Goal: Task Accomplishment & Management: Use online tool/utility

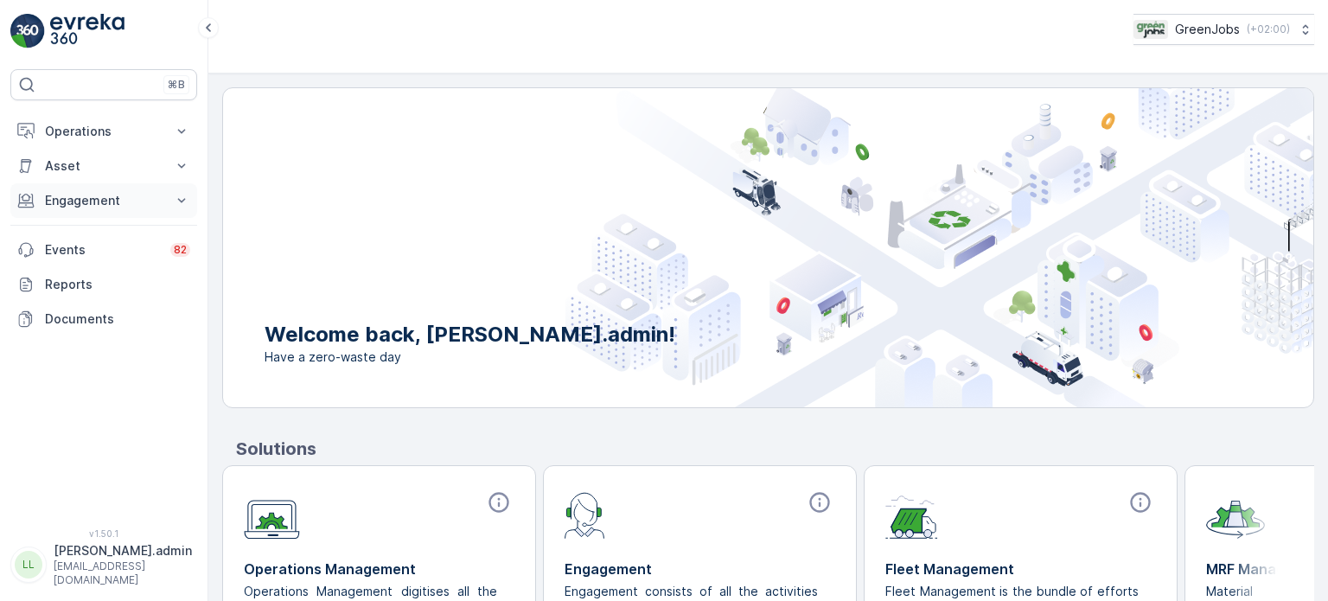
click at [90, 189] on button "Engagement" at bounding box center [103, 200] width 187 height 35
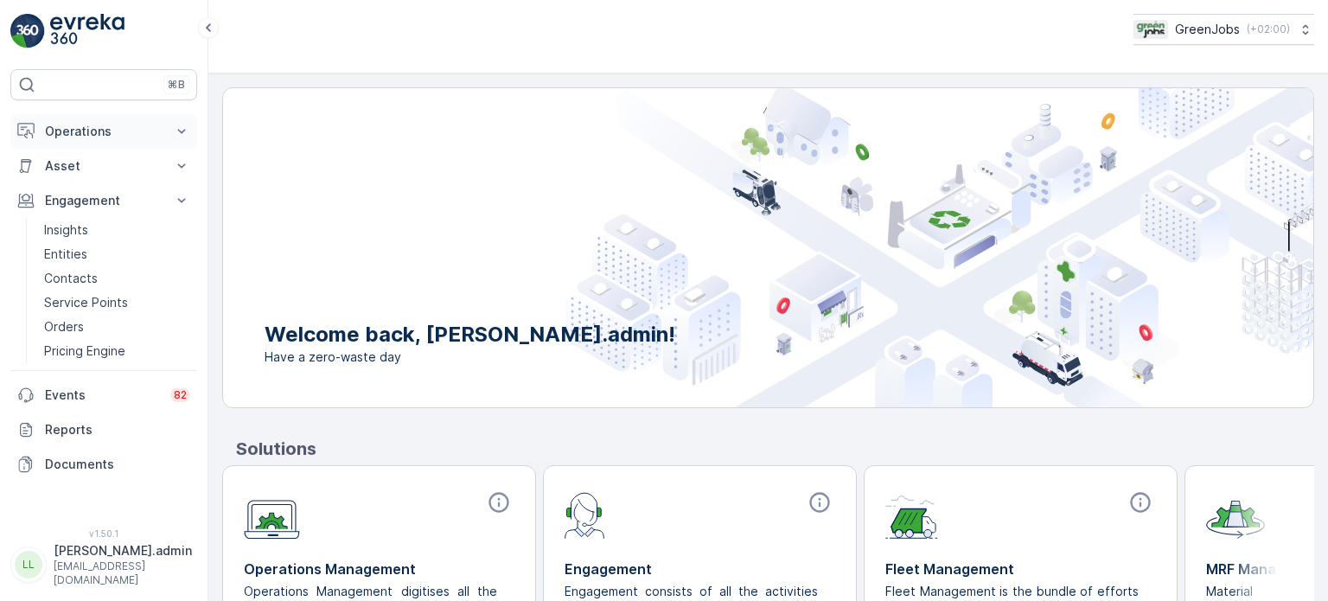
click at [91, 138] on p "Operations" at bounding box center [104, 131] width 118 height 17
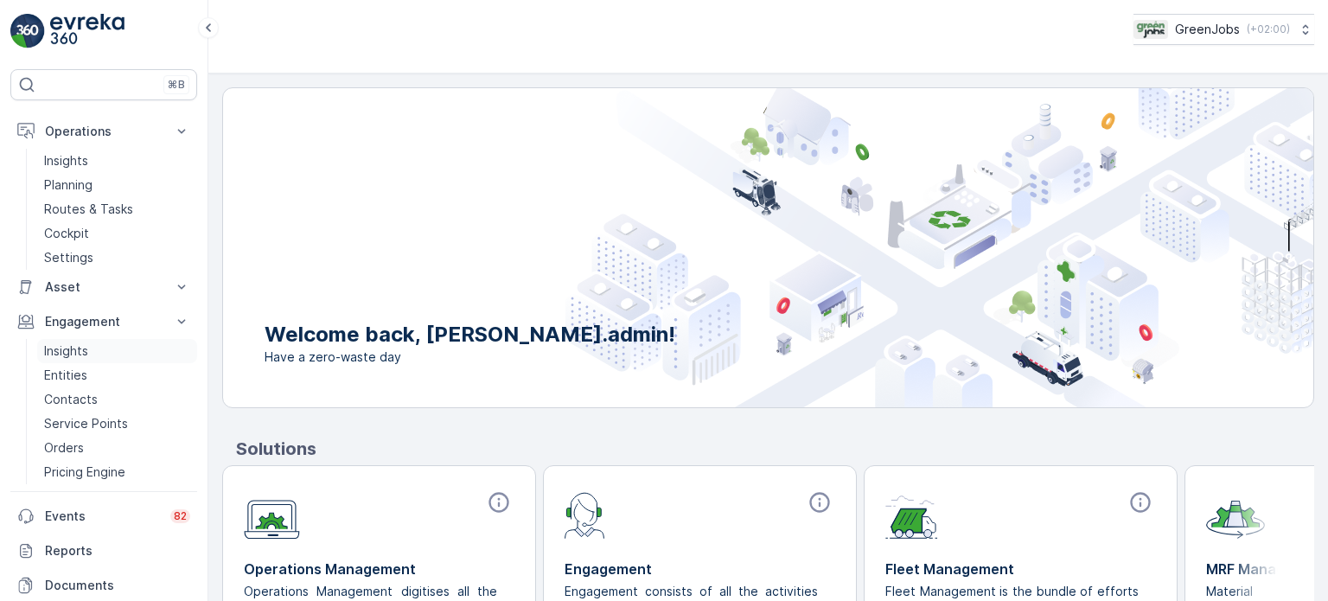
click at [66, 349] on p "Insights" at bounding box center [66, 350] width 44 height 17
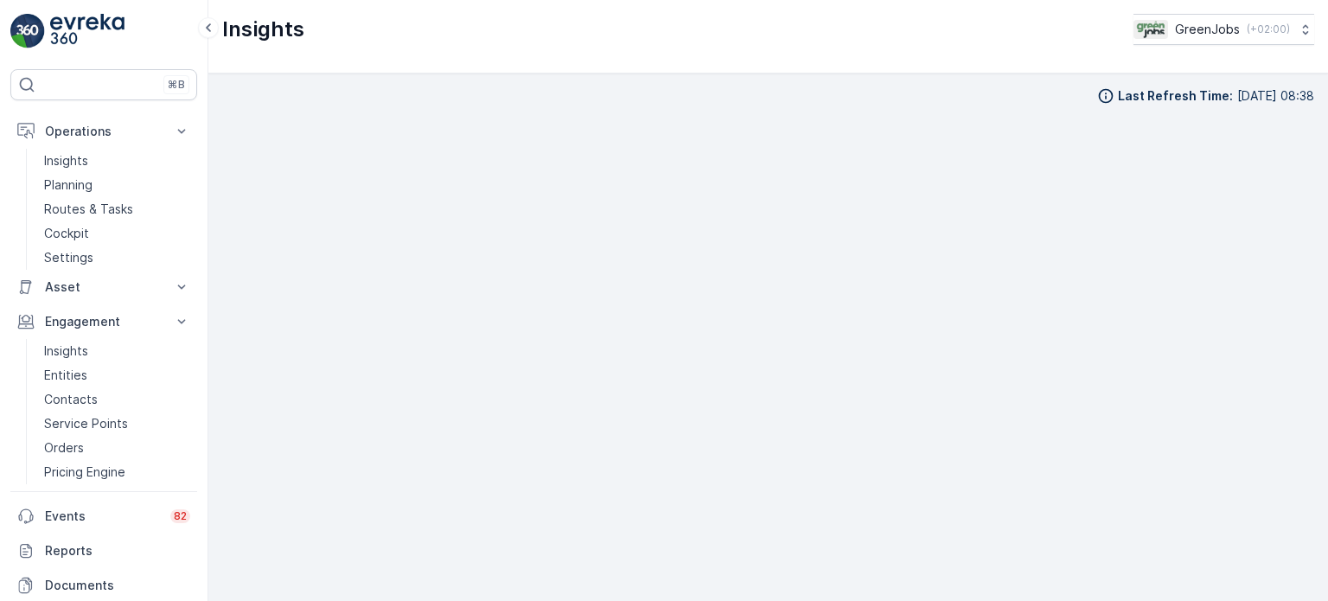
scroll to position [14, 0]
click at [100, 201] on p "Routes & Tasks" at bounding box center [88, 209] width 89 height 17
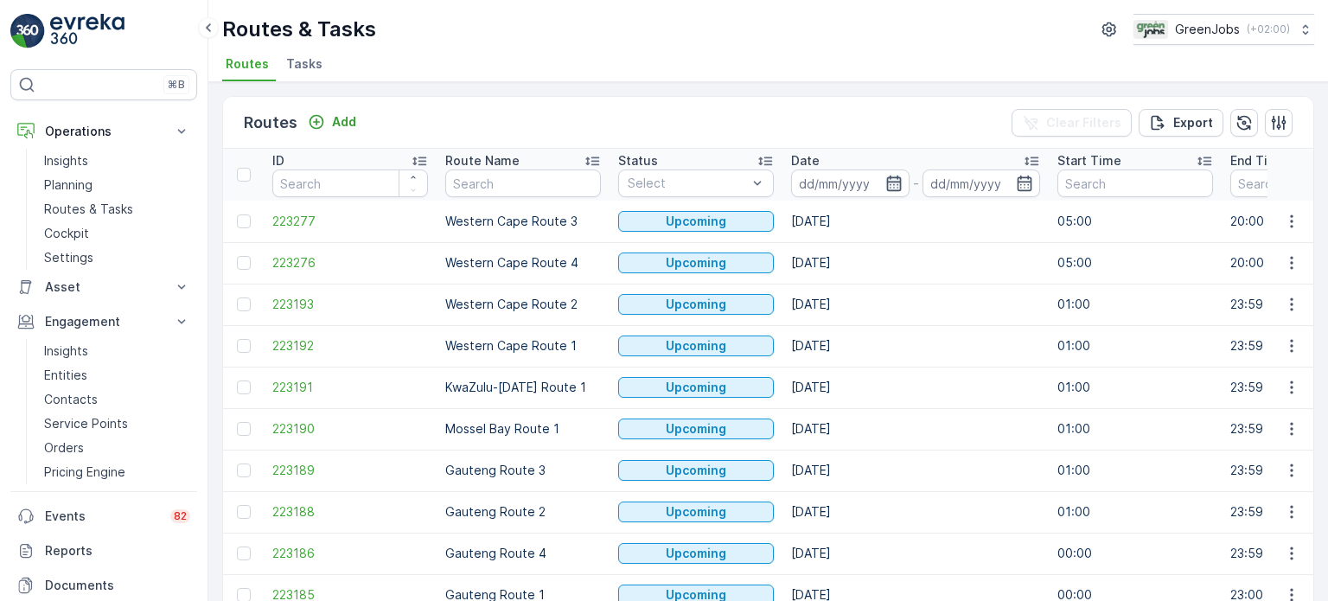
click at [886, 182] on icon "button" at bounding box center [893, 184] width 15 height 16
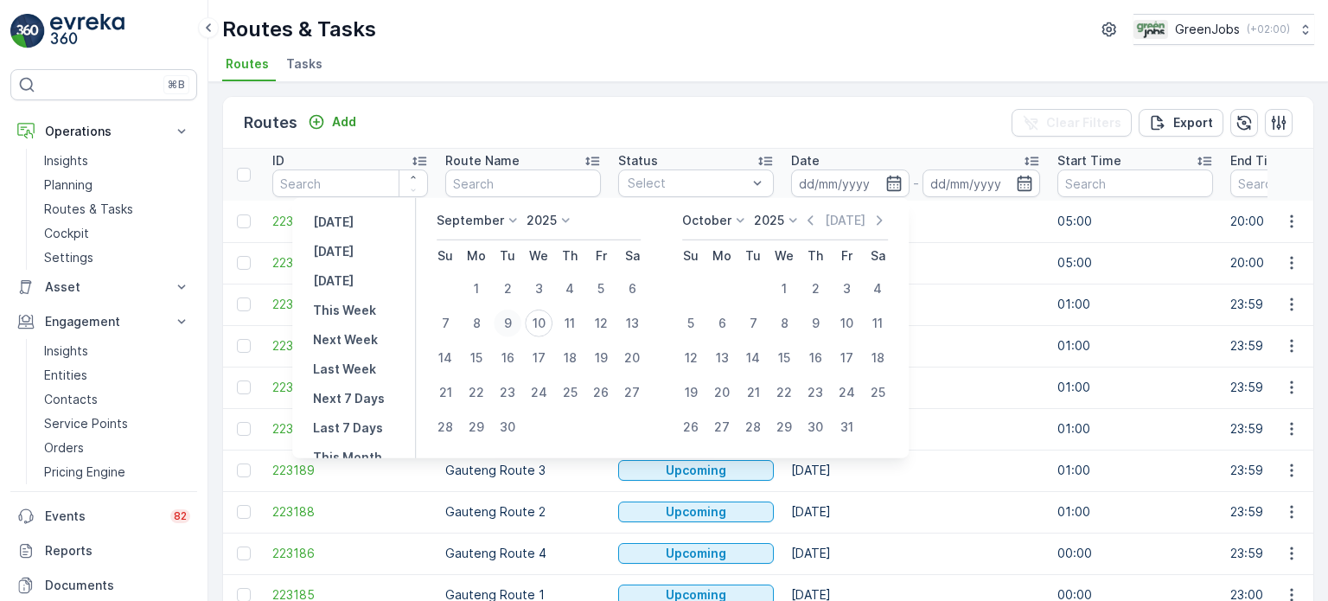
click at [509, 324] on div "9" at bounding box center [508, 324] width 28 height 28
type input "[DATE]"
click at [509, 324] on div "9" at bounding box center [508, 324] width 28 height 28
type input "[DATE]"
click at [509, 324] on div "9" at bounding box center [508, 324] width 28 height 28
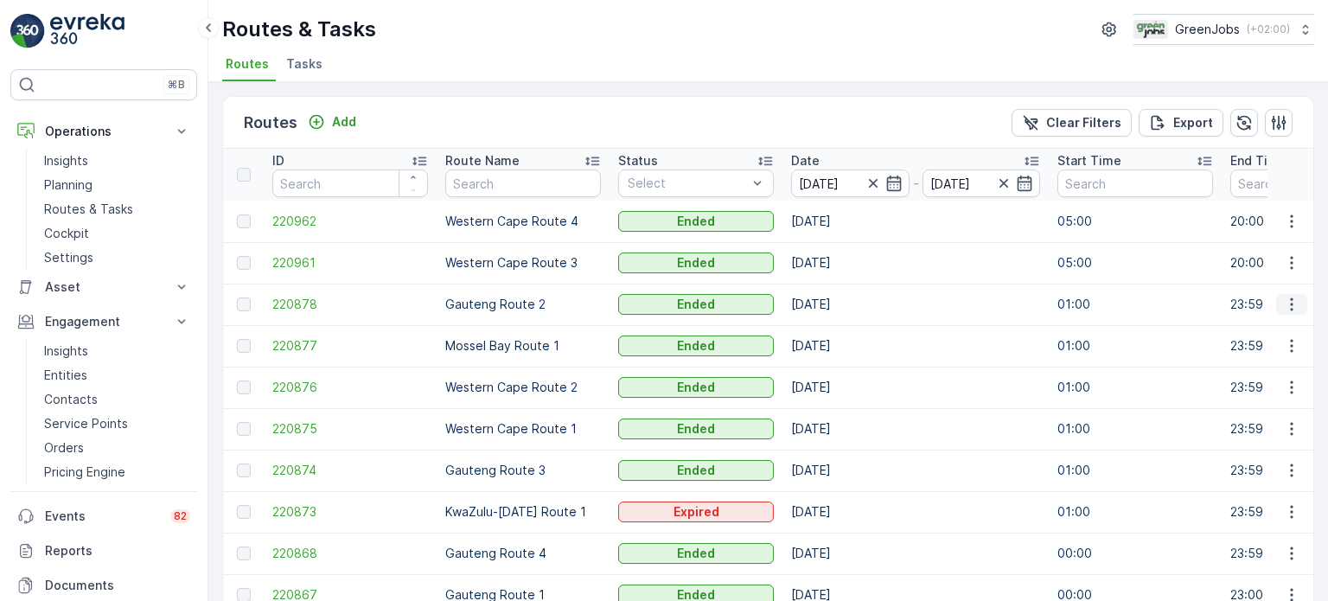
click at [1290, 303] on icon "button" at bounding box center [1291, 304] width 3 height 13
click at [1247, 329] on span "See More Details" at bounding box center [1251, 329] width 100 height 17
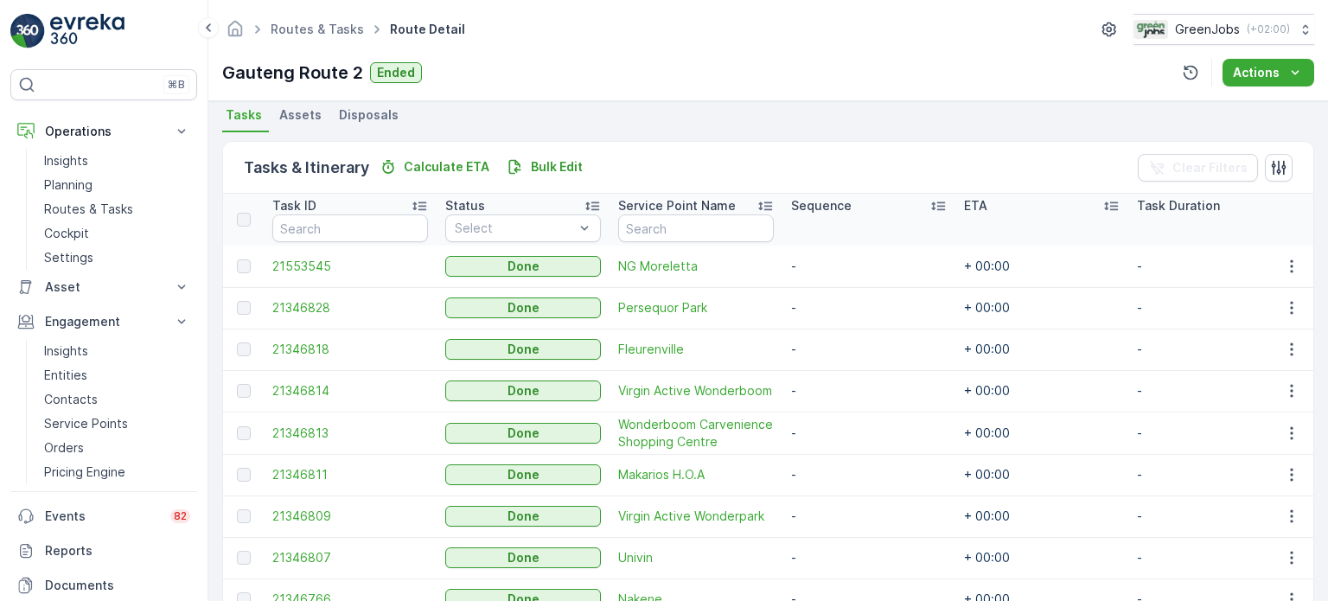
scroll to position [432, 0]
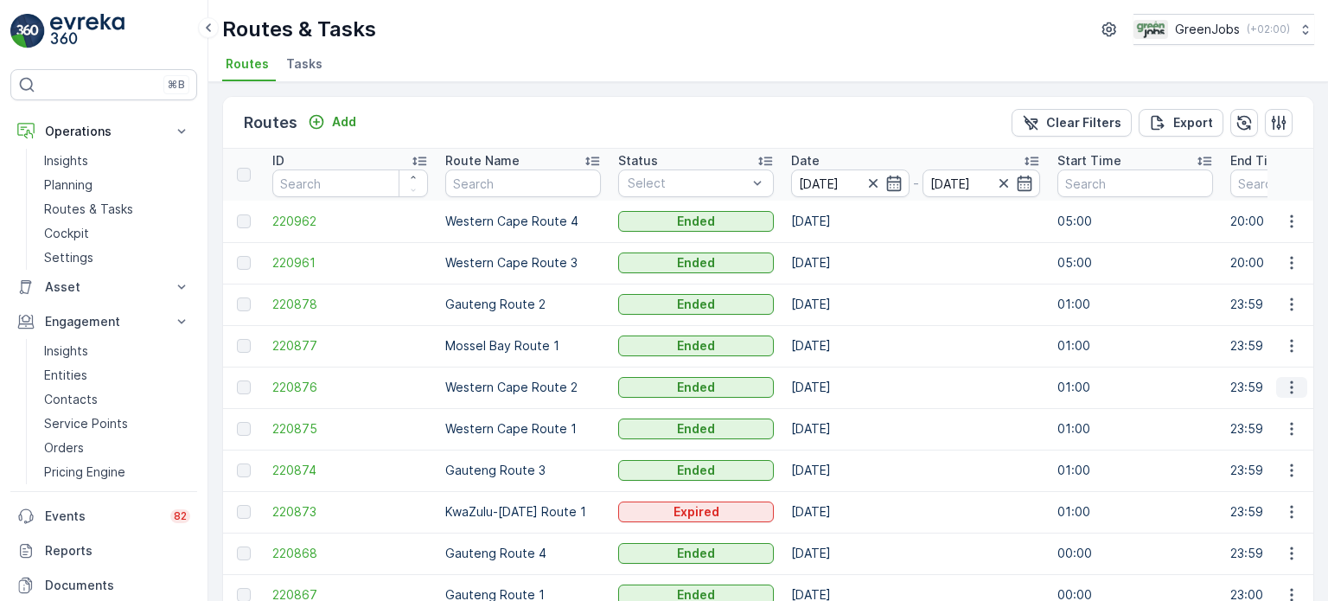
click at [1284, 389] on icon "button" at bounding box center [1291, 387] width 17 height 17
click at [1261, 406] on span "See More Details" at bounding box center [1251, 412] width 100 height 17
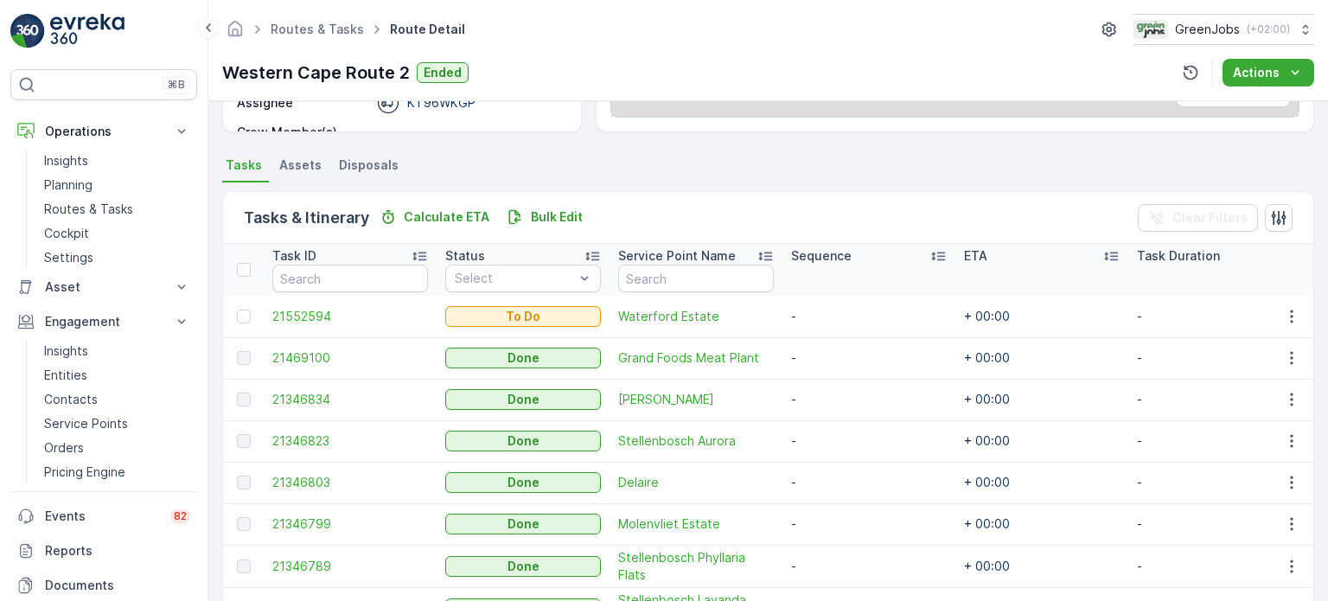
scroll to position [432, 0]
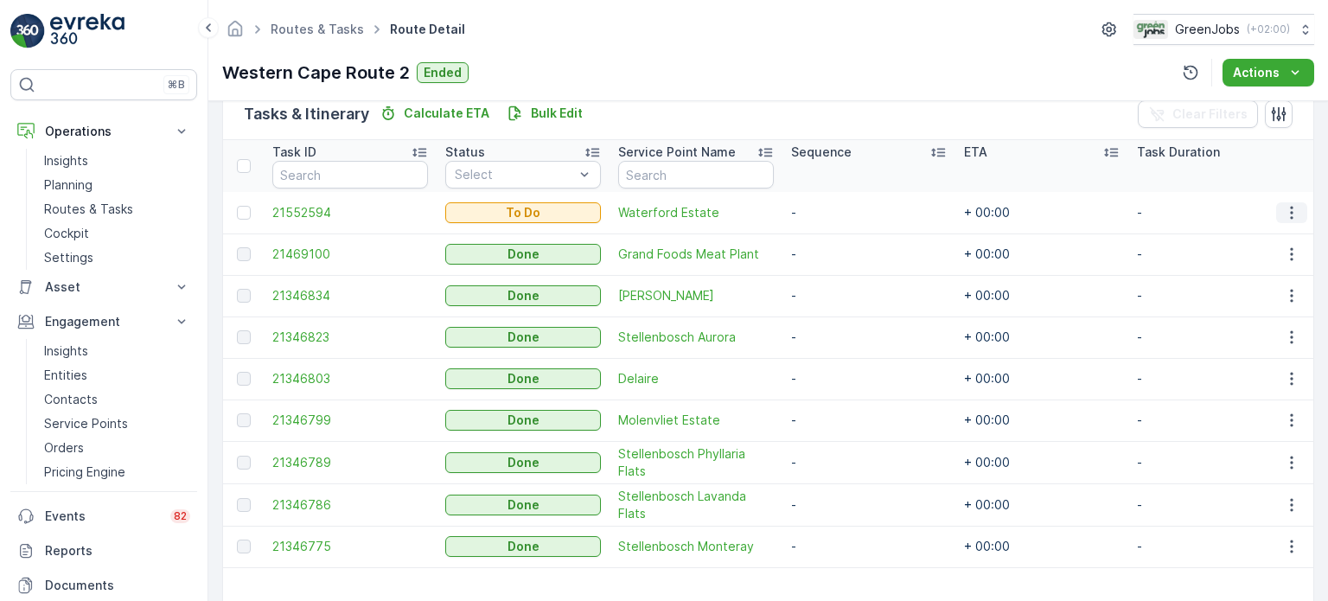
click at [1287, 209] on icon "button" at bounding box center [1291, 212] width 17 height 17
click at [1260, 232] on span "See More Details" at bounding box center [1256, 236] width 100 height 17
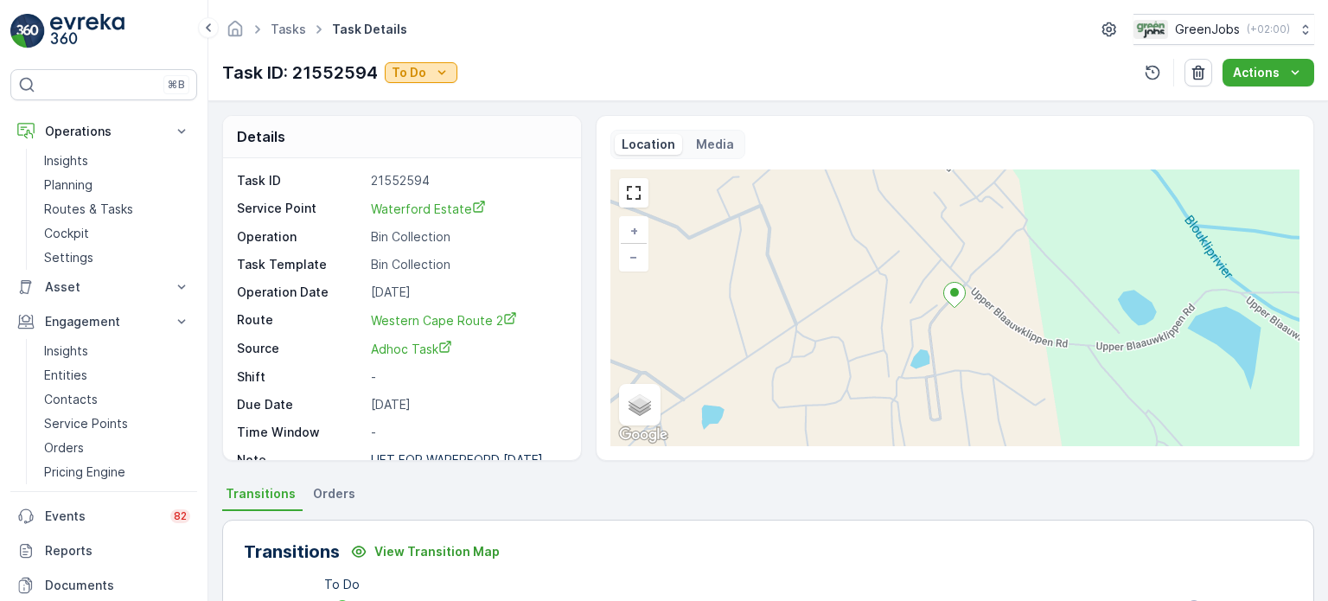
click at [401, 69] on p "To Do" at bounding box center [409, 72] width 35 height 17
click at [408, 102] on span "Done" at bounding box center [410, 97] width 31 height 17
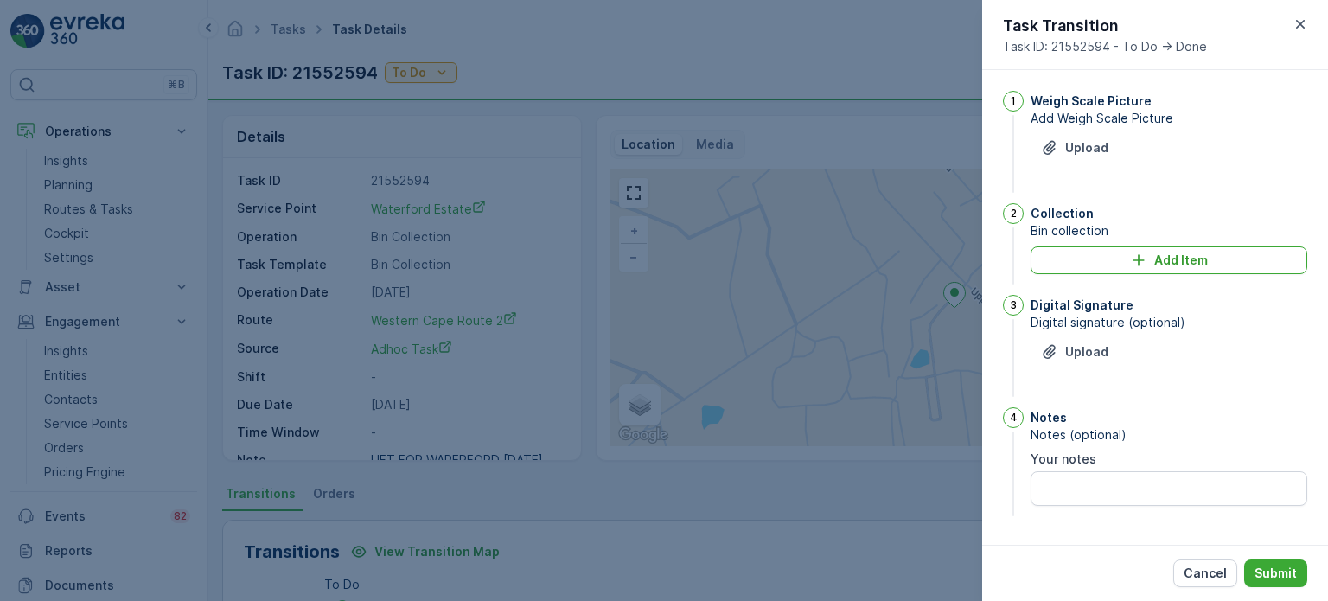
click at [1131, 273] on div "Collection Bin collection Add Item" at bounding box center [1169, 245] width 277 height 85
click at [1111, 267] on div "Add Item" at bounding box center [1169, 260] width 256 height 17
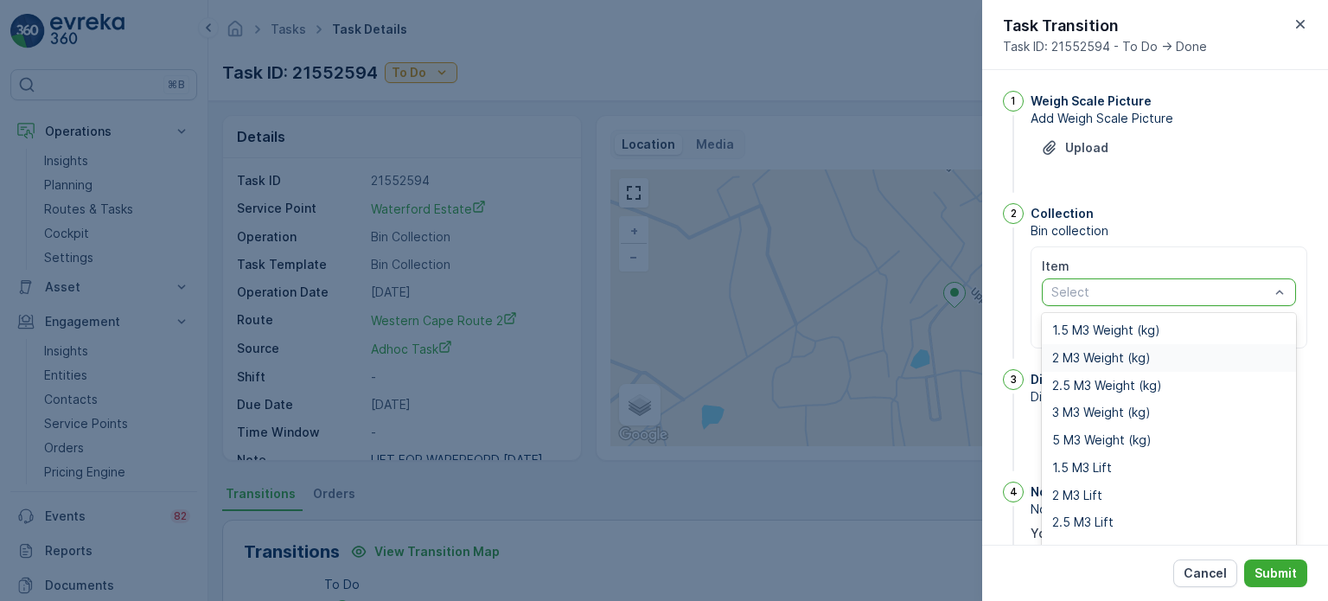
click at [1095, 352] on span "2 M3 Weight (kg)" at bounding box center [1102, 358] width 99 height 14
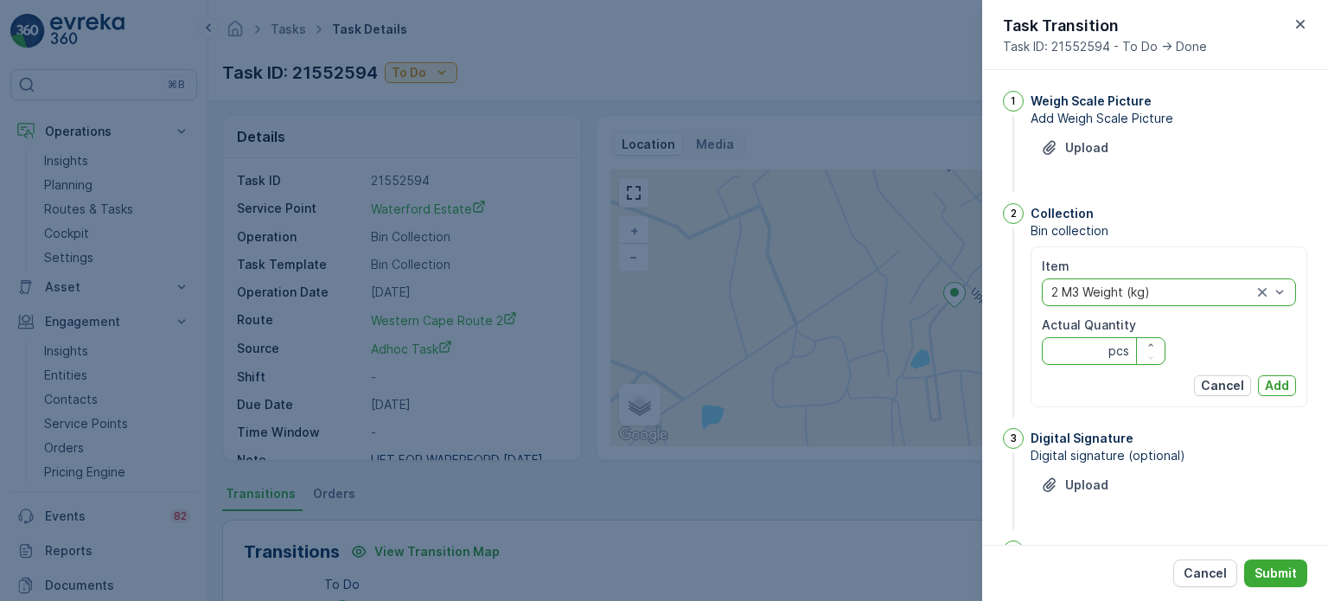
click at [1066, 359] on Quantity "Actual Quantity" at bounding box center [1104, 351] width 124 height 28
type Quantity "130"
click at [1265, 383] on p "Add" at bounding box center [1277, 385] width 24 height 17
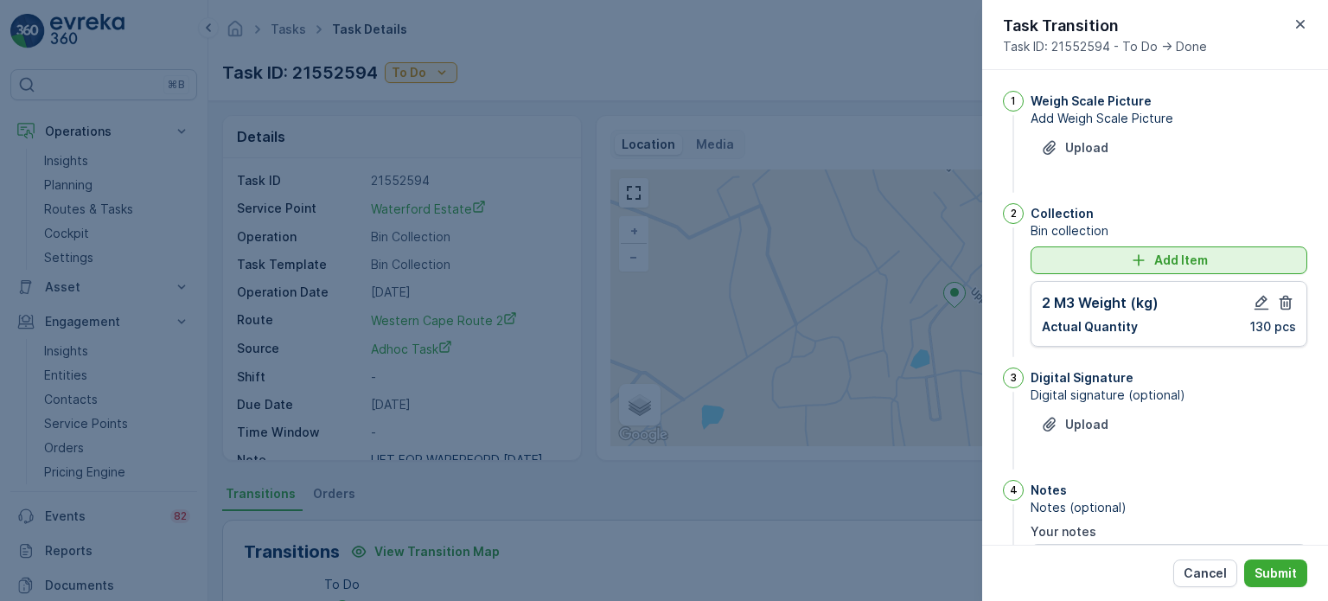
click at [1106, 264] on div "Add Item" at bounding box center [1169, 260] width 256 height 17
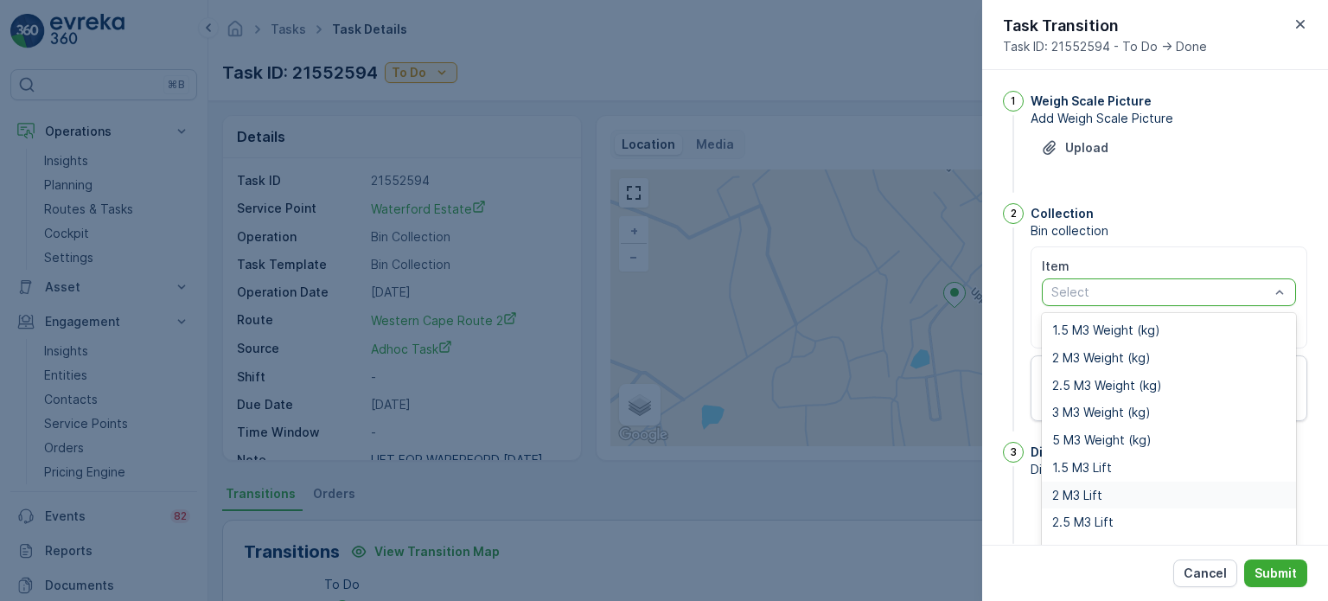
click at [1076, 485] on div "2 M3 Lift" at bounding box center [1169, 496] width 254 height 28
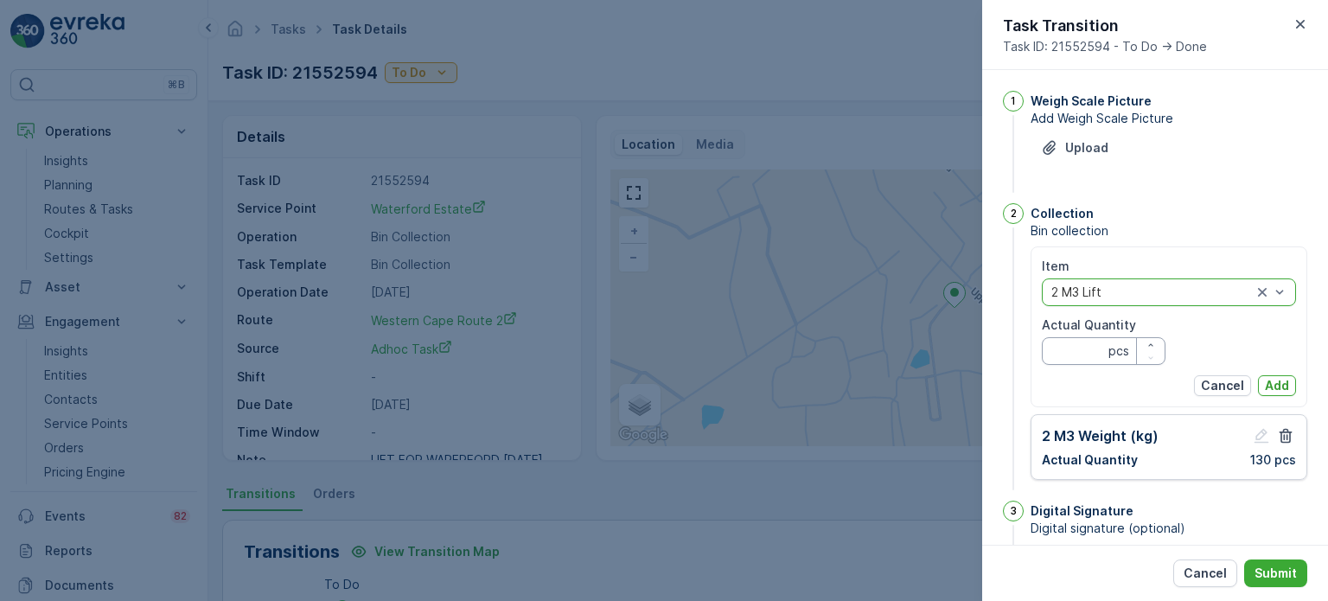
click at [1061, 360] on Quantity "Actual Quantity" at bounding box center [1104, 351] width 124 height 28
type Quantity "0"
click at [1274, 379] on p "Add" at bounding box center [1277, 385] width 24 height 17
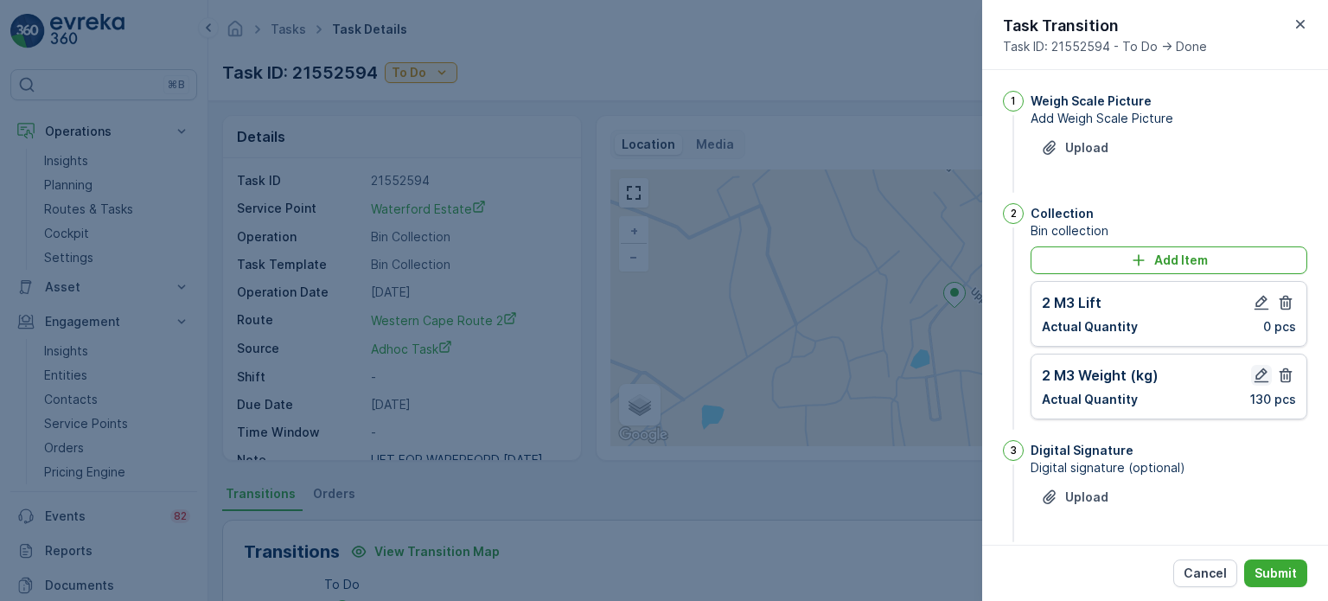
click at [1259, 374] on icon "button" at bounding box center [1262, 375] width 15 height 15
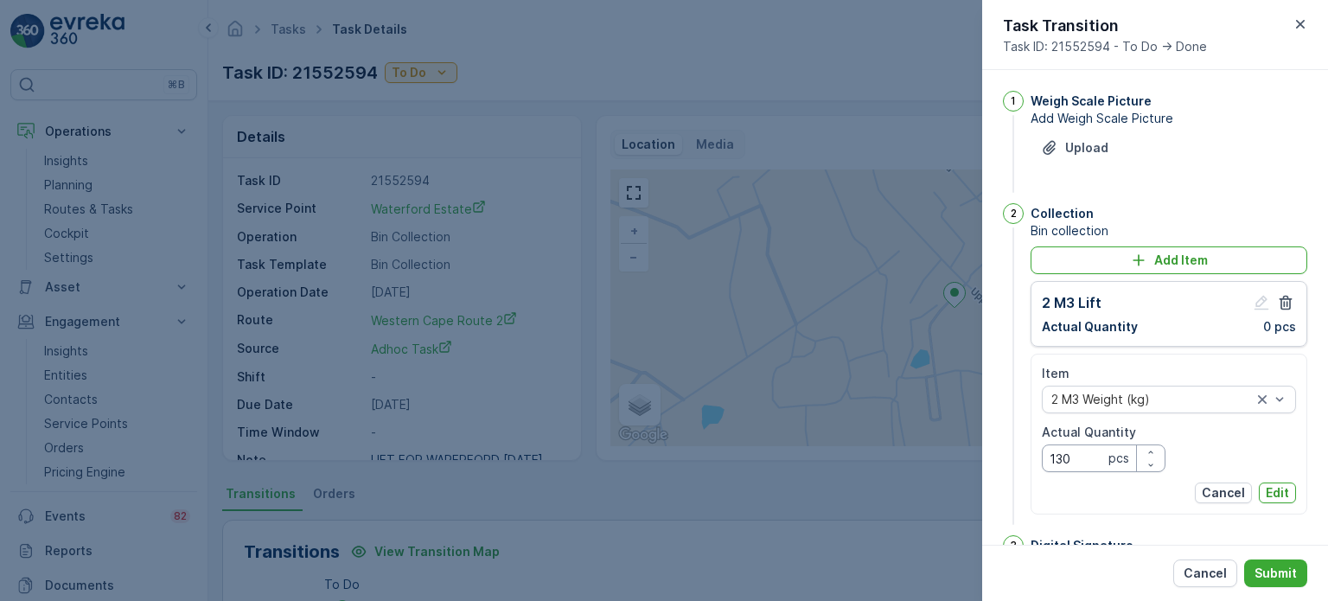
drag, startPoint x: 1059, startPoint y: 465, endPoint x: 1085, endPoint y: 464, distance: 26.8
click at [1062, 465] on Quantity "130" at bounding box center [1104, 459] width 124 height 28
type Quantity "1"
type Quantity "0"
click at [1272, 494] on p "Edit" at bounding box center [1277, 492] width 23 height 17
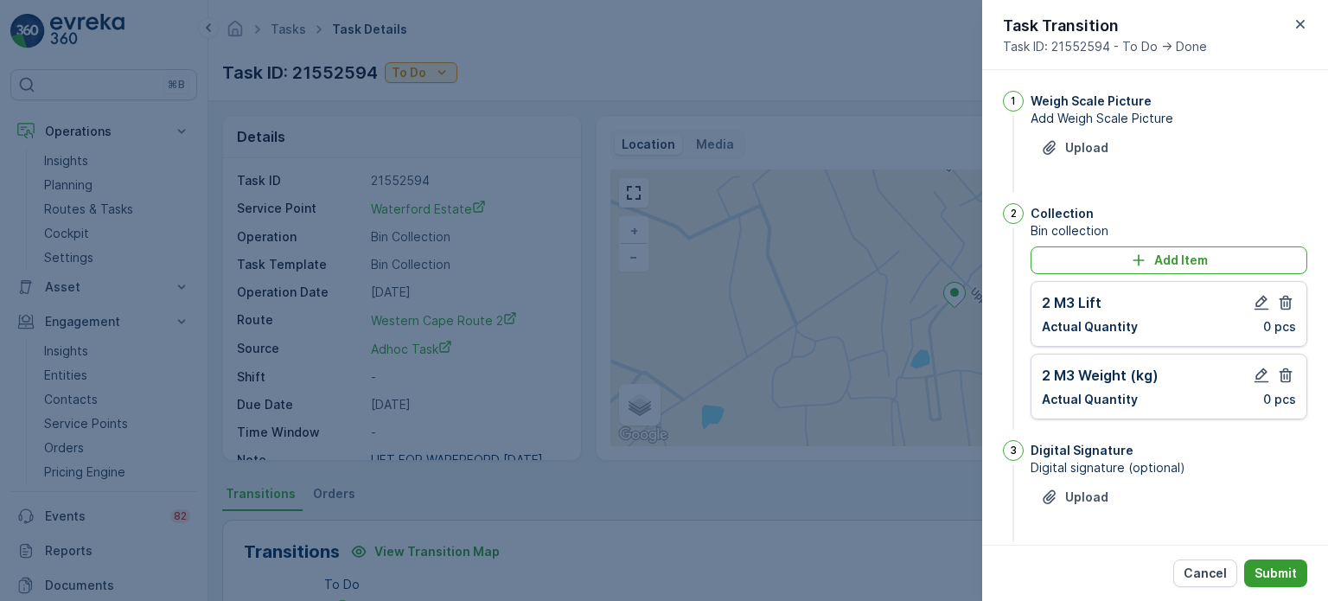
click at [1288, 577] on p "Submit" at bounding box center [1276, 573] width 42 height 17
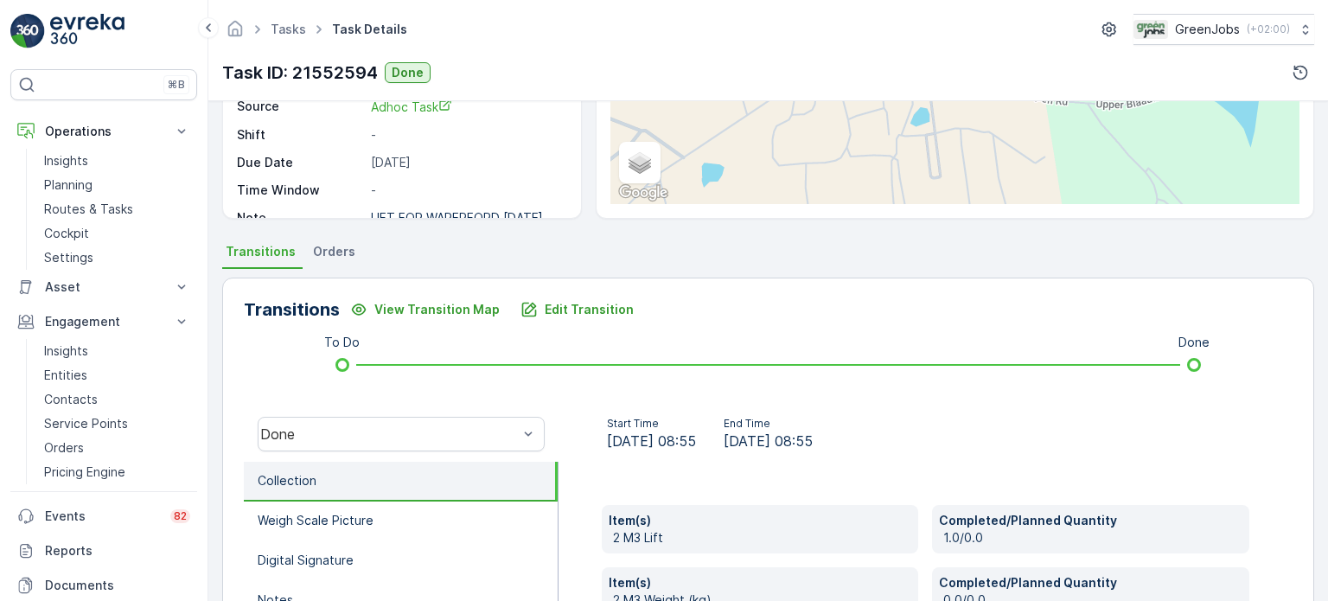
scroll to position [346, 0]
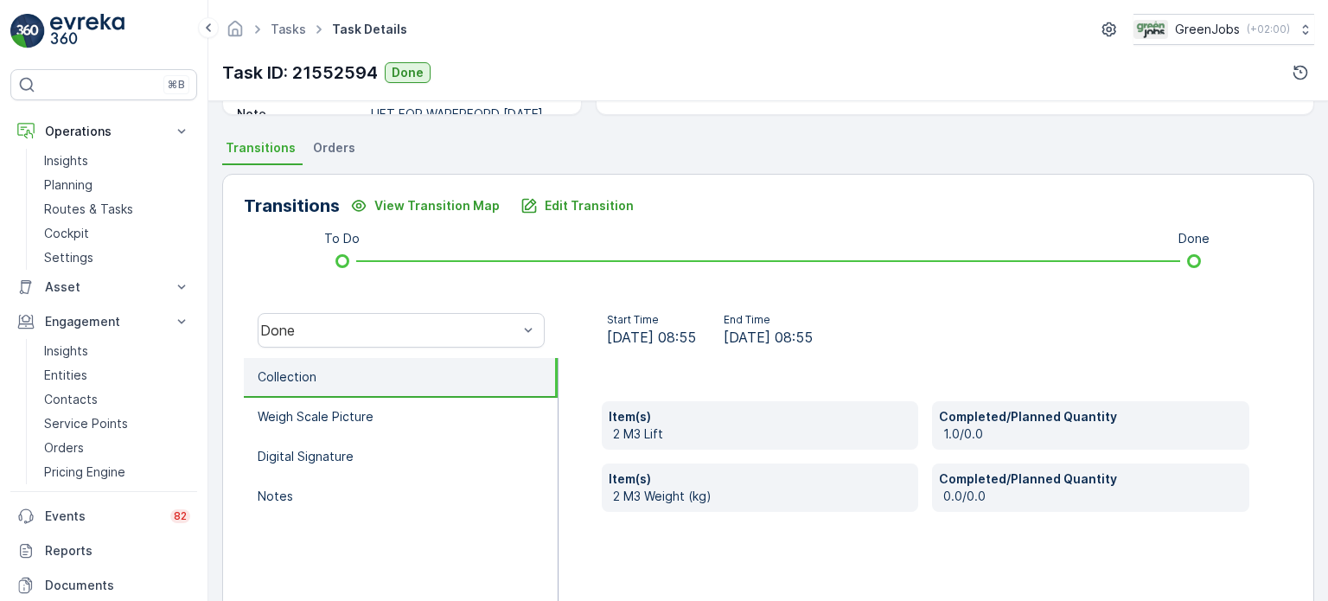
click at [339, 145] on span "Orders" at bounding box center [334, 147] width 42 height 17
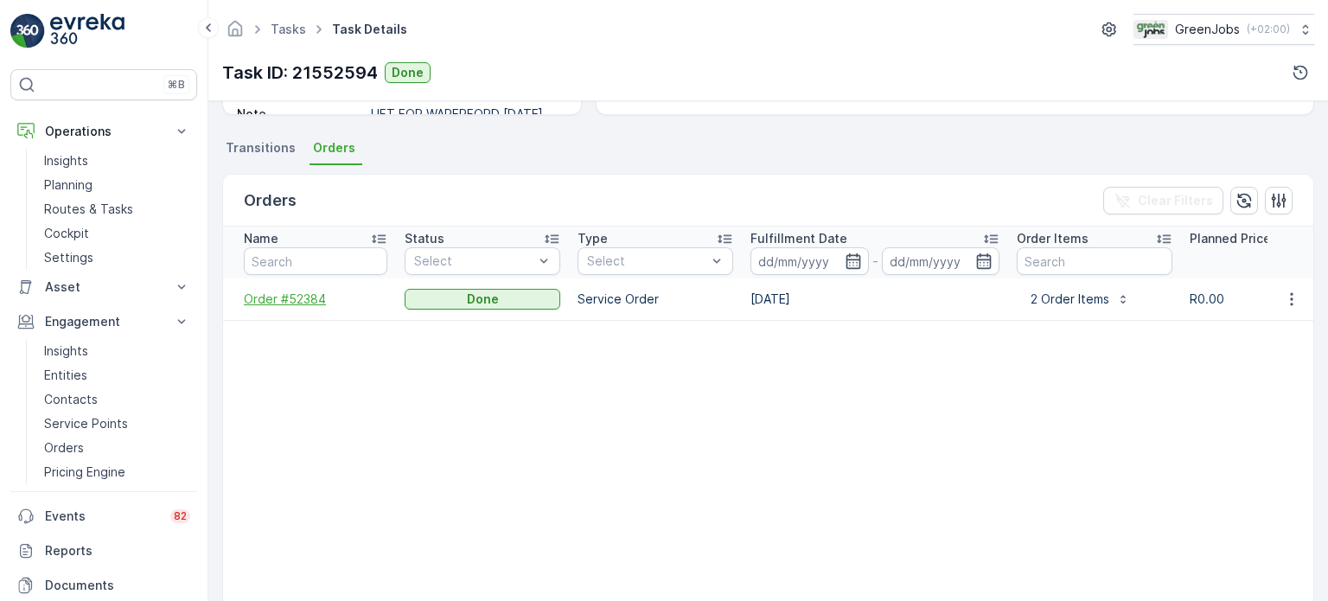
click at [304, 299] on span "Order #52384" at bounding box center [316, 299] width 144 height 17
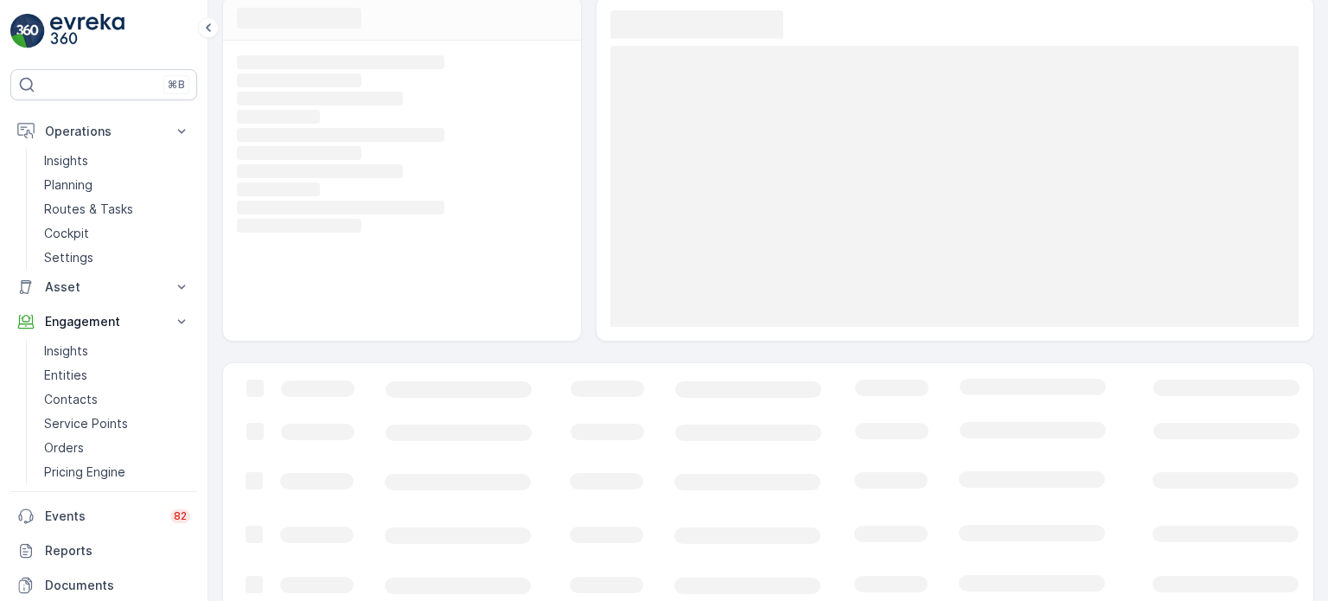
scroll to position [190, 0]
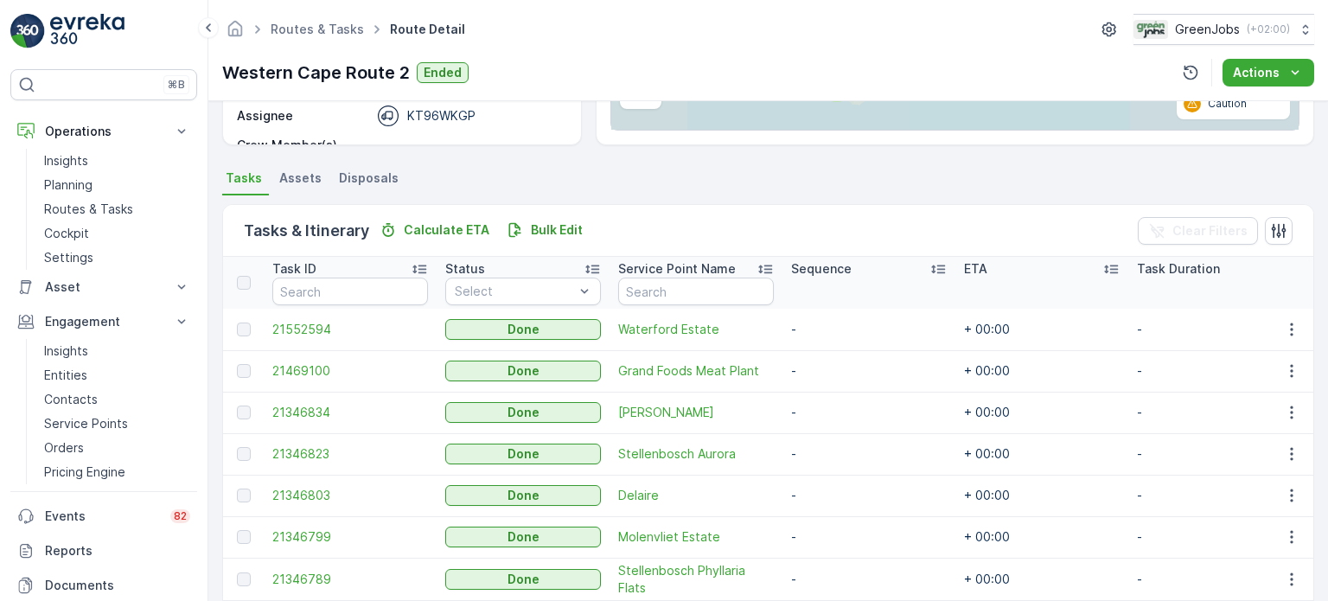
scroll to position [346, 0]
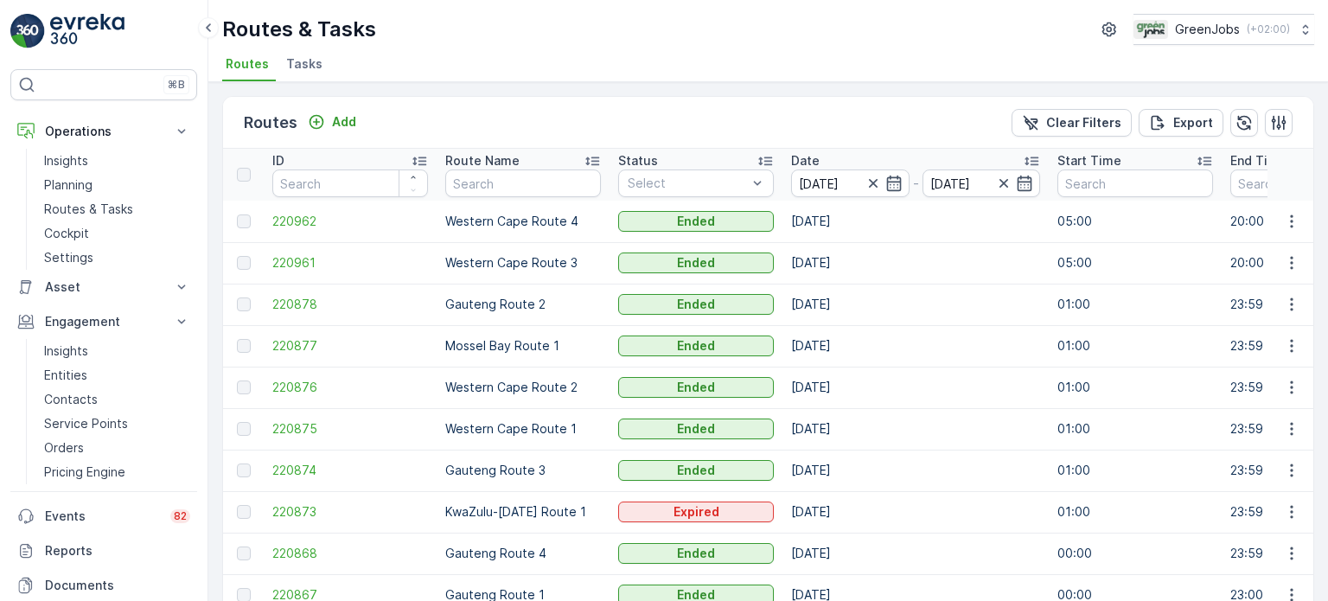
scroll to position [86, 0]
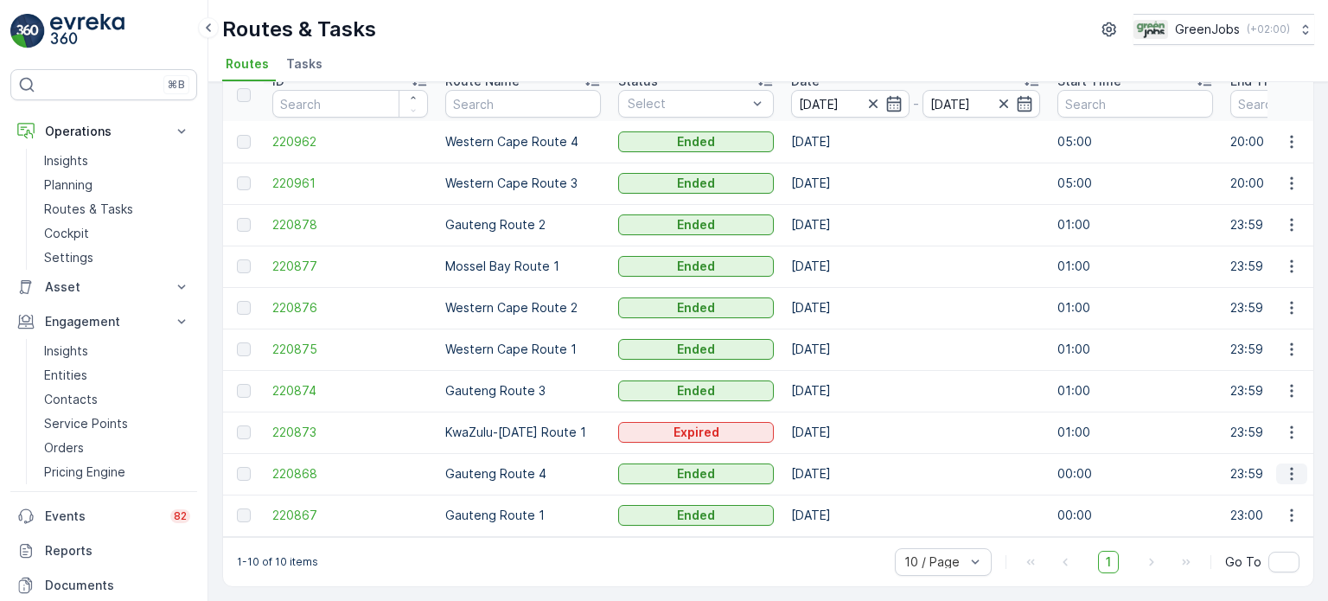
click at [1290, 468] on icon "button" at bounding box center [1291, 474] width 3 height 13
click at [1242, 492] on span "See More Details" at bounding box center [1251, 491] width 100 height 17
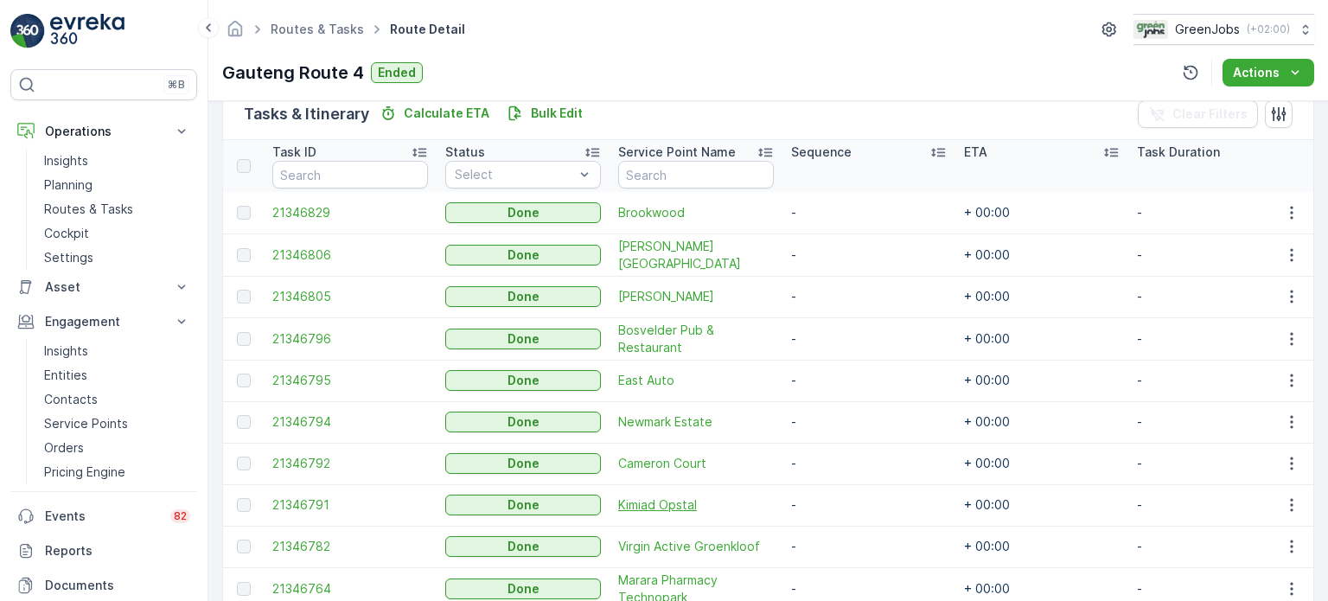
scroll to position [519, 0]
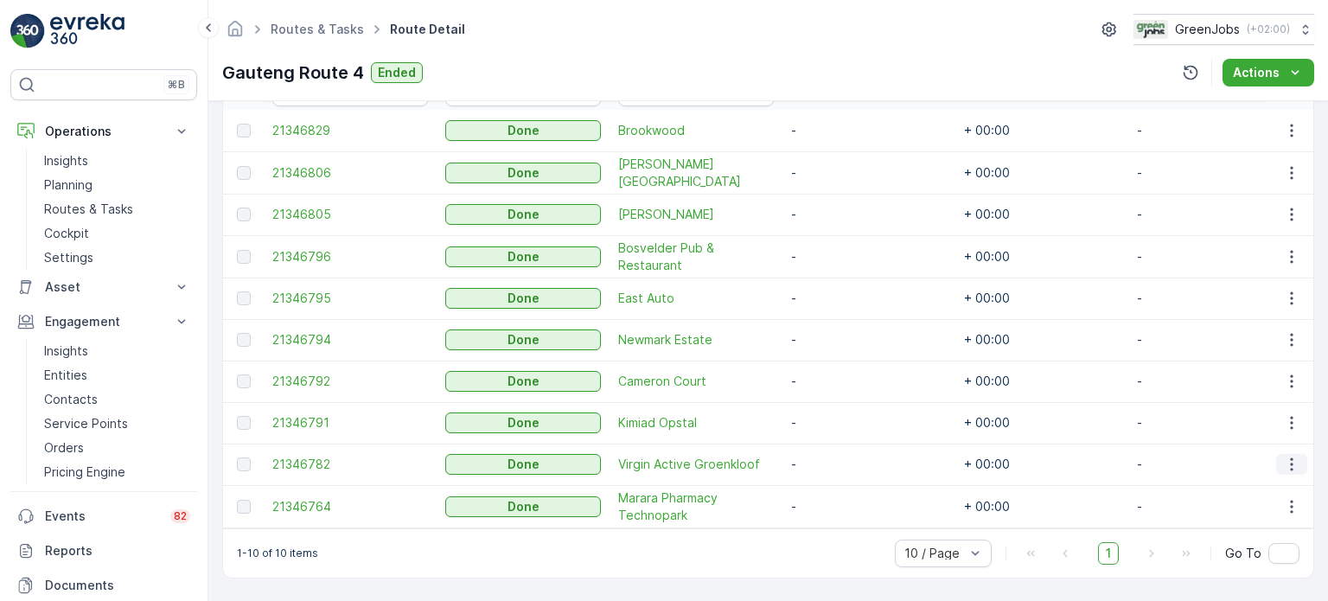
click at [1290, 456] on icon "button" at bounding box center [1291, 464] width 17 height 17
click at [1263, 480] on span "See More Details" at bounding box center [1271, 483] width 100 height 17
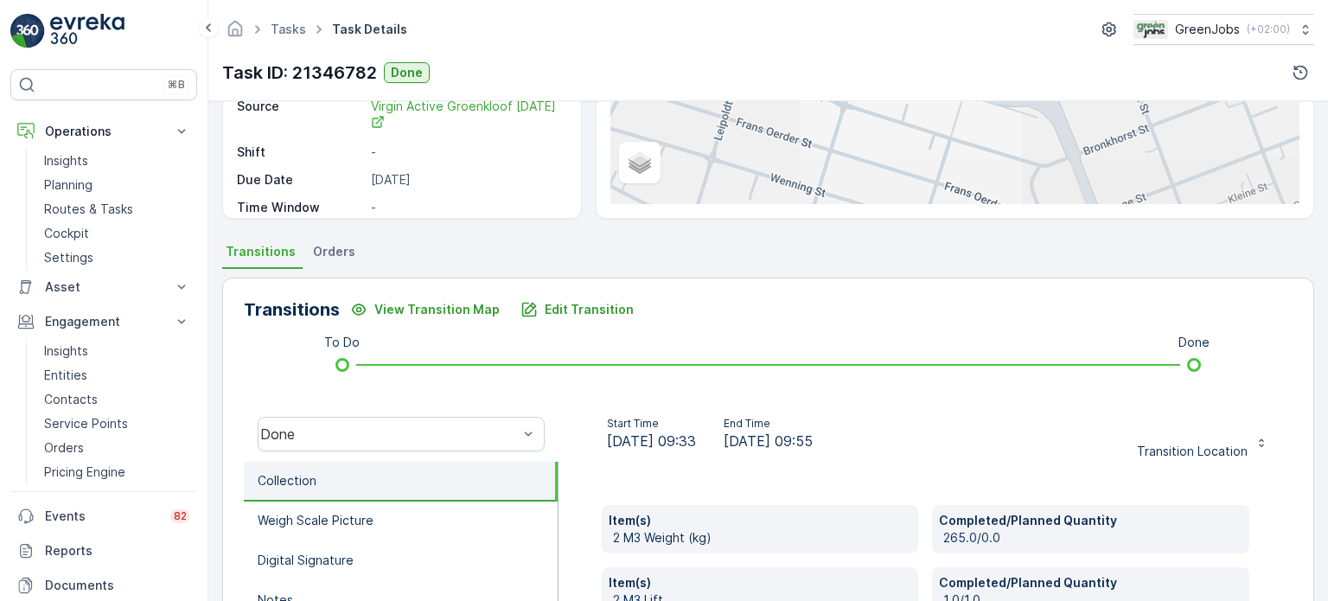
scroll to position [346, 0]
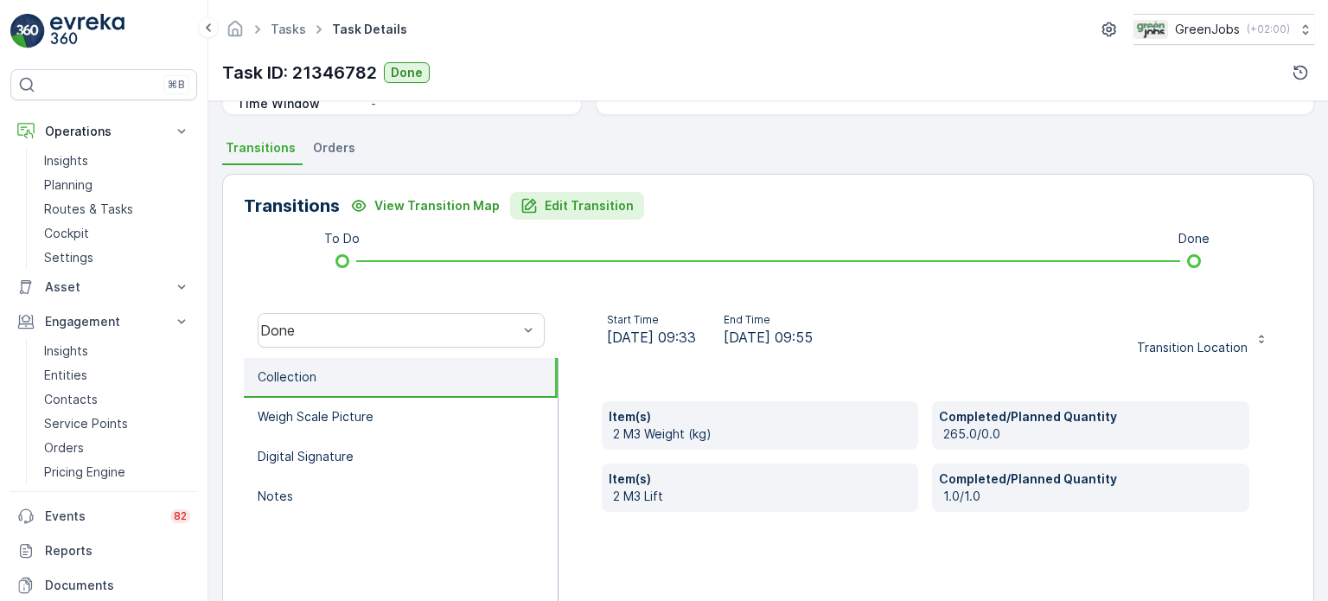
click at [586, 208] on p "Edit Transition" at bounding box center [589, 205] width 89 height 17
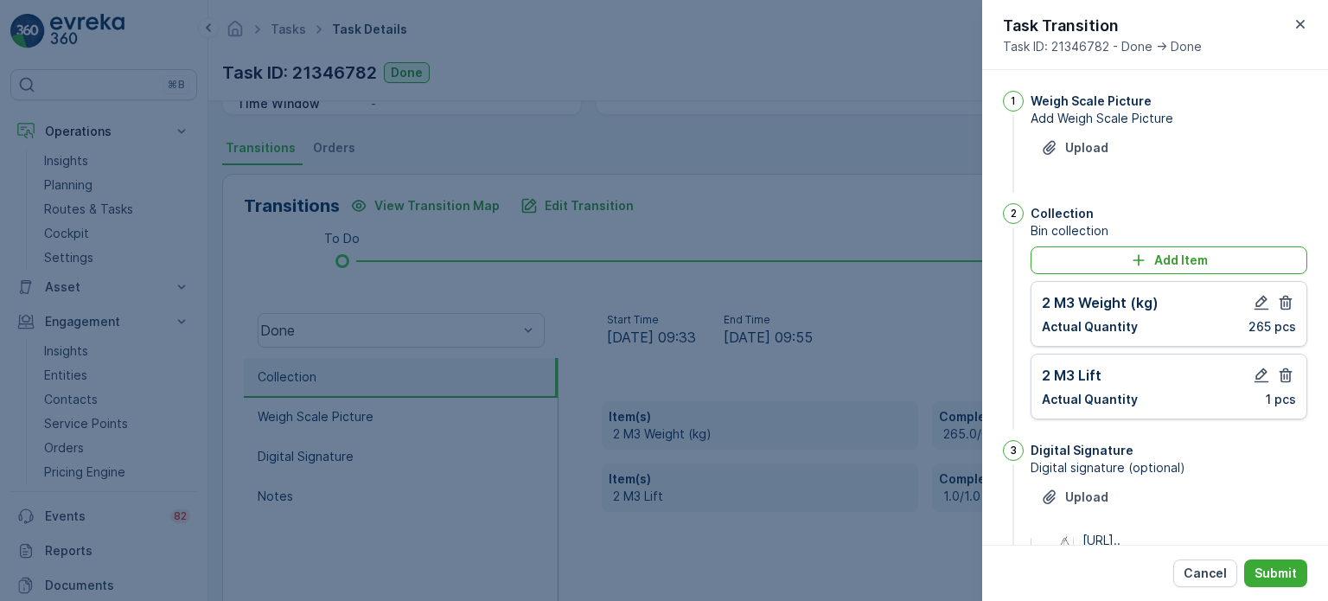
scroll to position [226, 0]
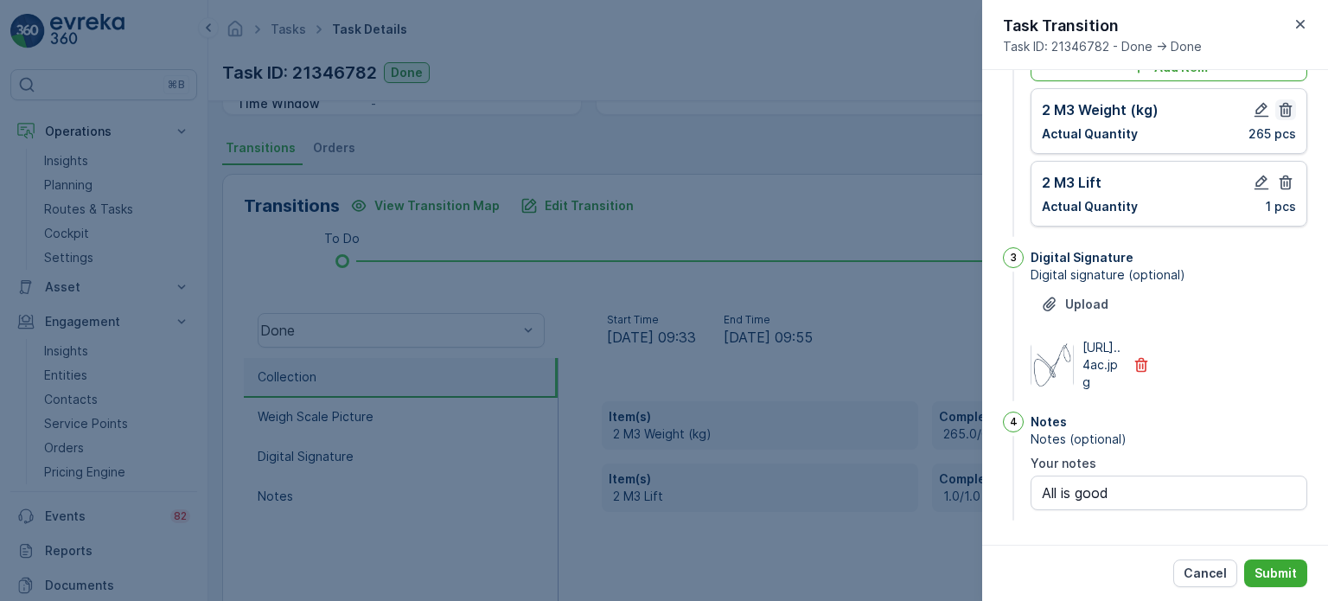
drag, startPoint x: 1290, startPoint y: 147, endPoint x: 1283, endPoint y: 138, distance: 12.3
click at [1287, 174] on icon "button" at bounding box center [1285, 182] width 17 height 17
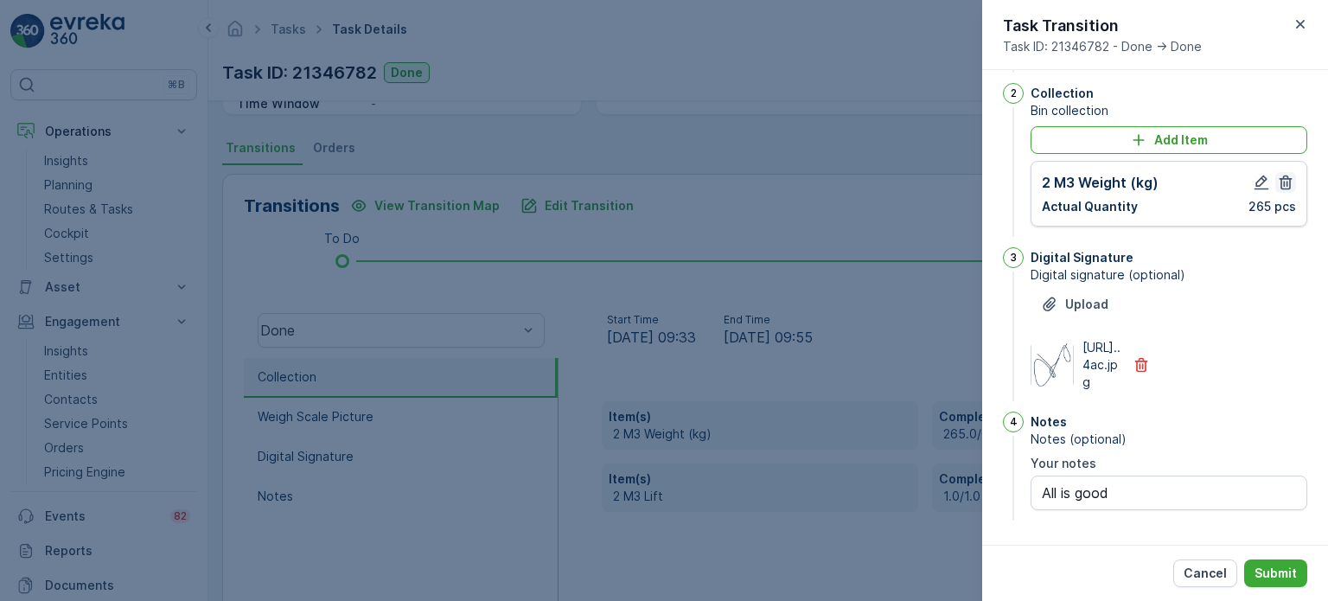
click at [1286, 174] on icon "button" at bounding box center [1285, 182] width 17 height 17
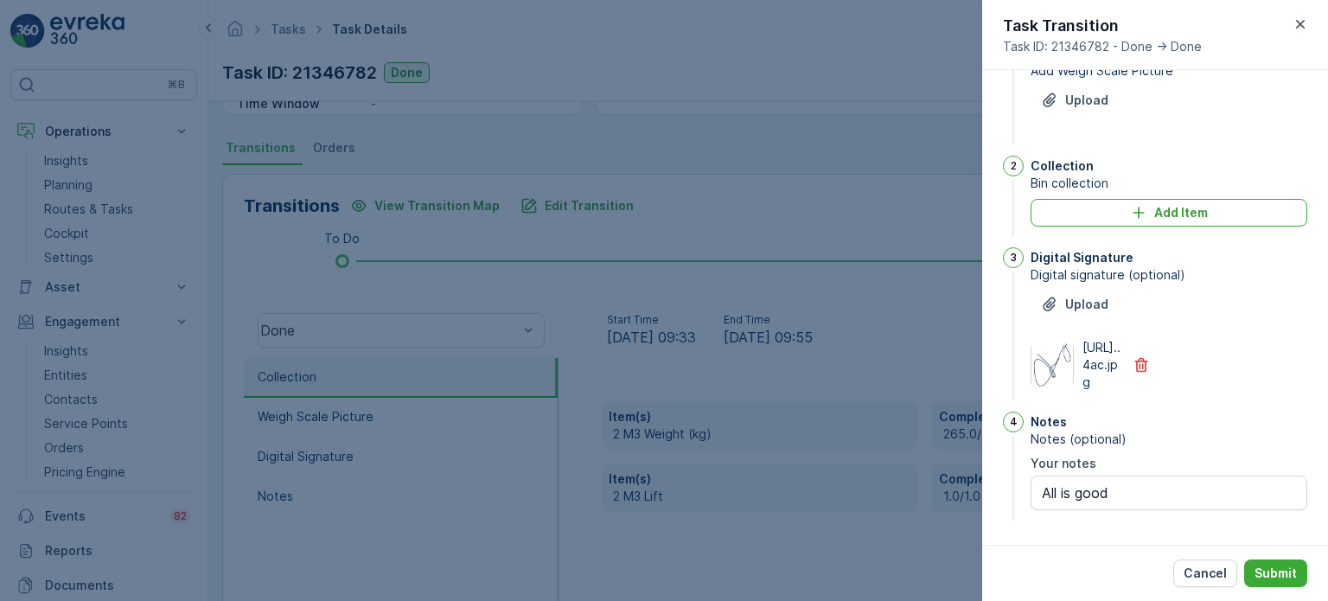
scroll to position [81, 0]
click at [1187, 204] on p "Add Item" at bounding box center [1182, 212] width 54 height 17
type notes "All is good"
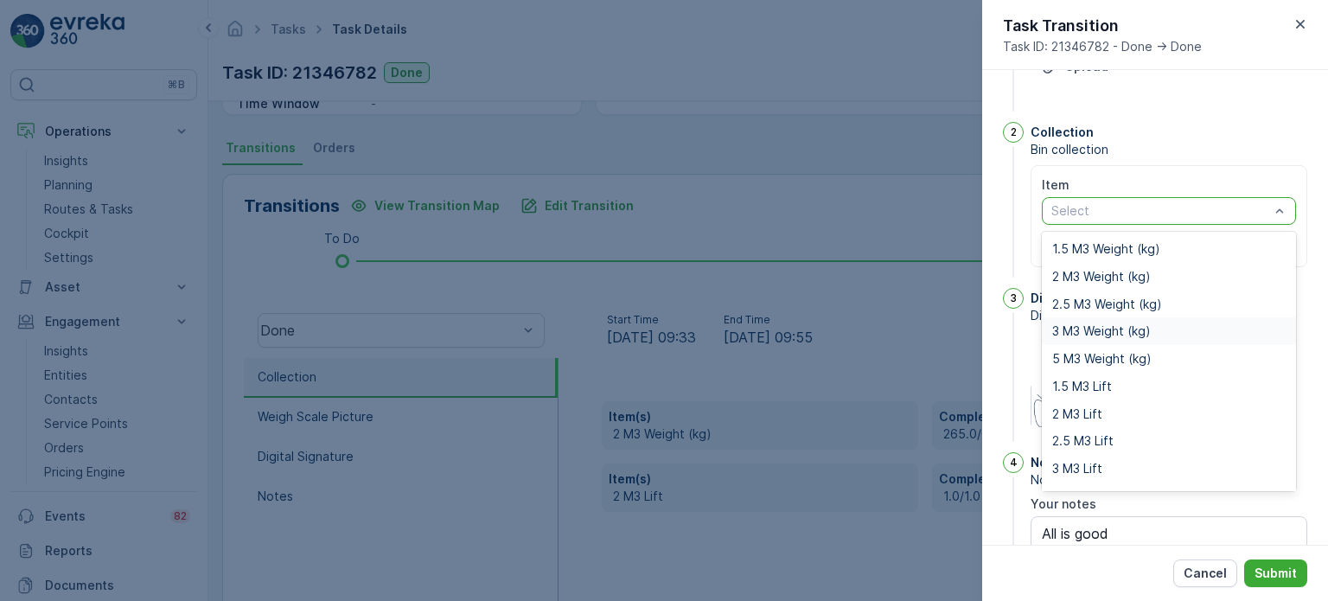
click at [1086, 331] on span "3 M3 Weight (kg)" at bounding box center [1102, 331] width 99 height 14
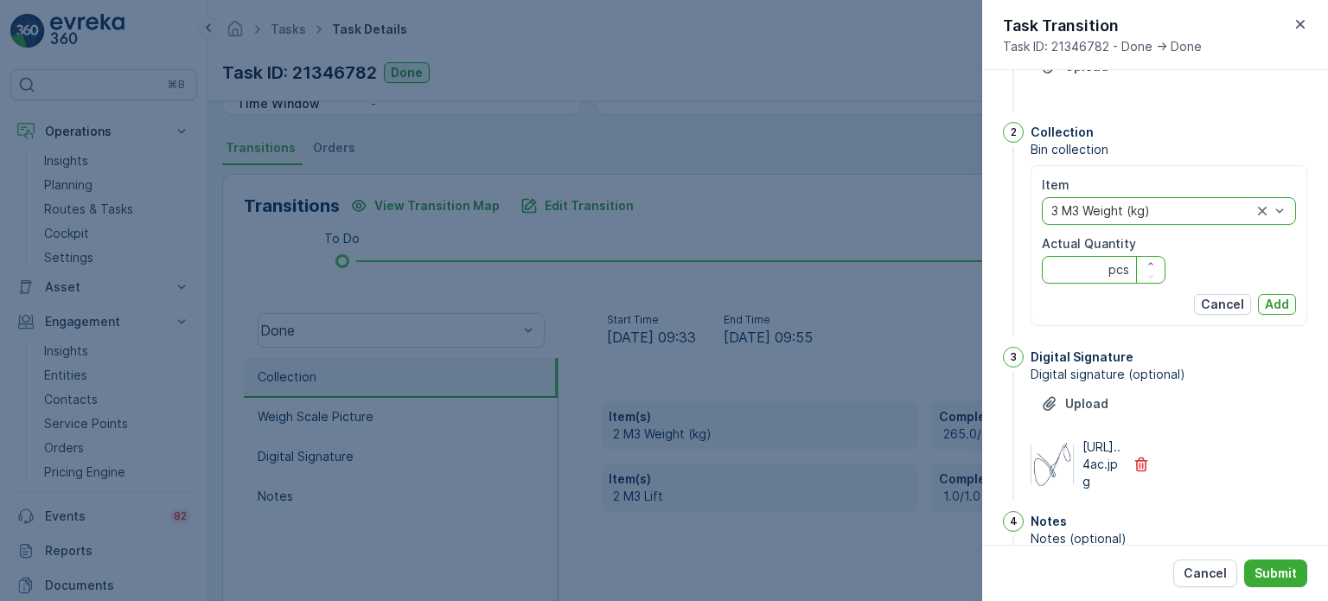
click at [1079, 281] on Quantity "Actual Quantity" at bounding box center [1104, 270] width 124 height 28
type Quantity "265"
click at [1270, 305] on p "Add" at bounding box center [1277, 304] width 24 height 17
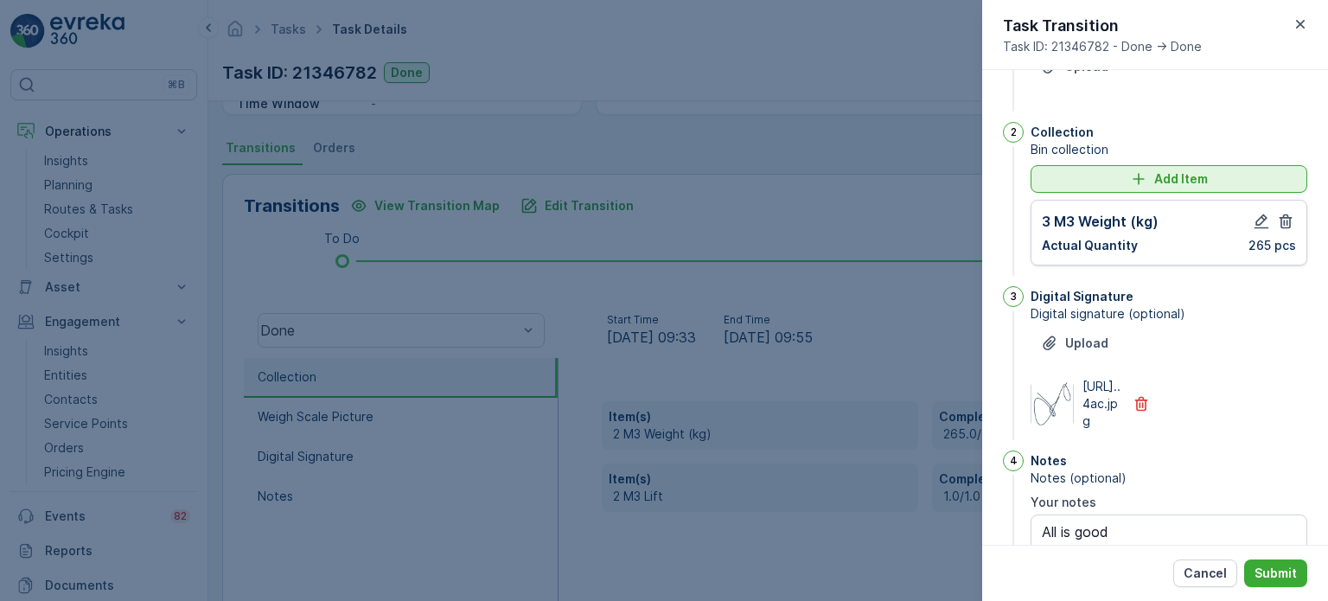
click at [1100, 179] on div "Add Item" at bounding box center [1169, 178] width 256 height 17
type notes "All is good"
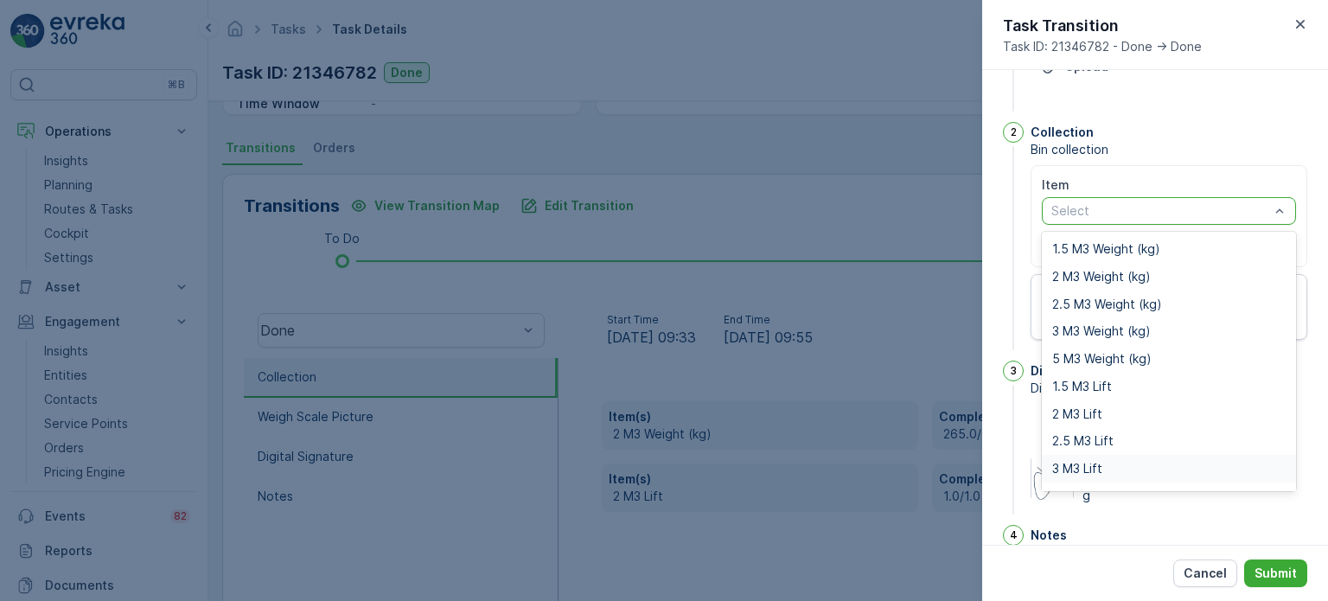
click at [1079, 463] on span "3 M3 Lift" at bounding box center [1078, 469] width 50 height 14
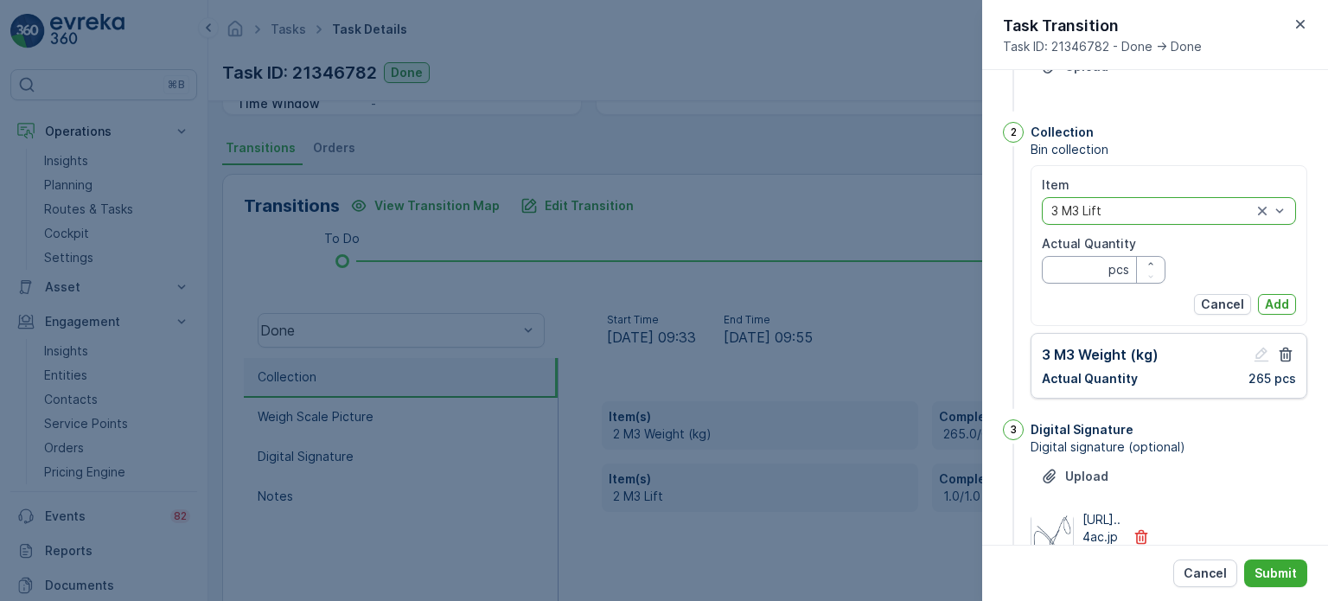
click at [1070, 266] on Quantity "Actual Quantity" at bounding box center [1104, 270] width 124 height 28
type Quantity "1"
click at [1274, 308] on p "Add" at bounding box center [1277, 304] width 24 height 17
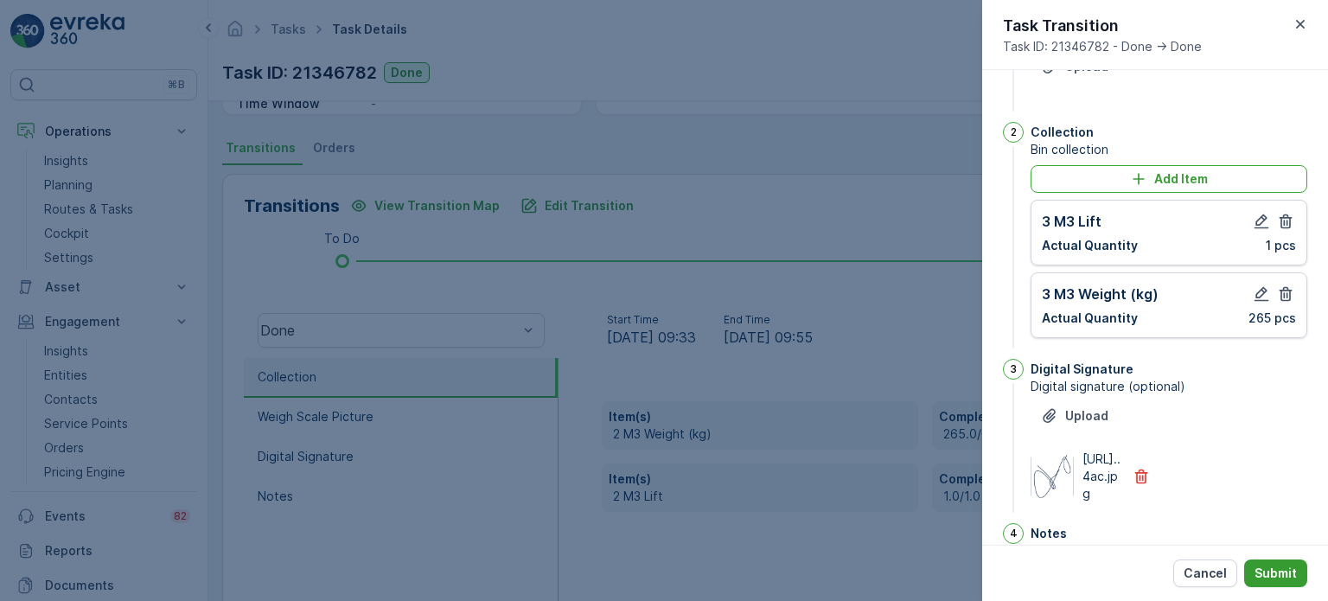
click at [1290, 573] on p "Submit" at bounding box center [1276, 573] width 42 height 17
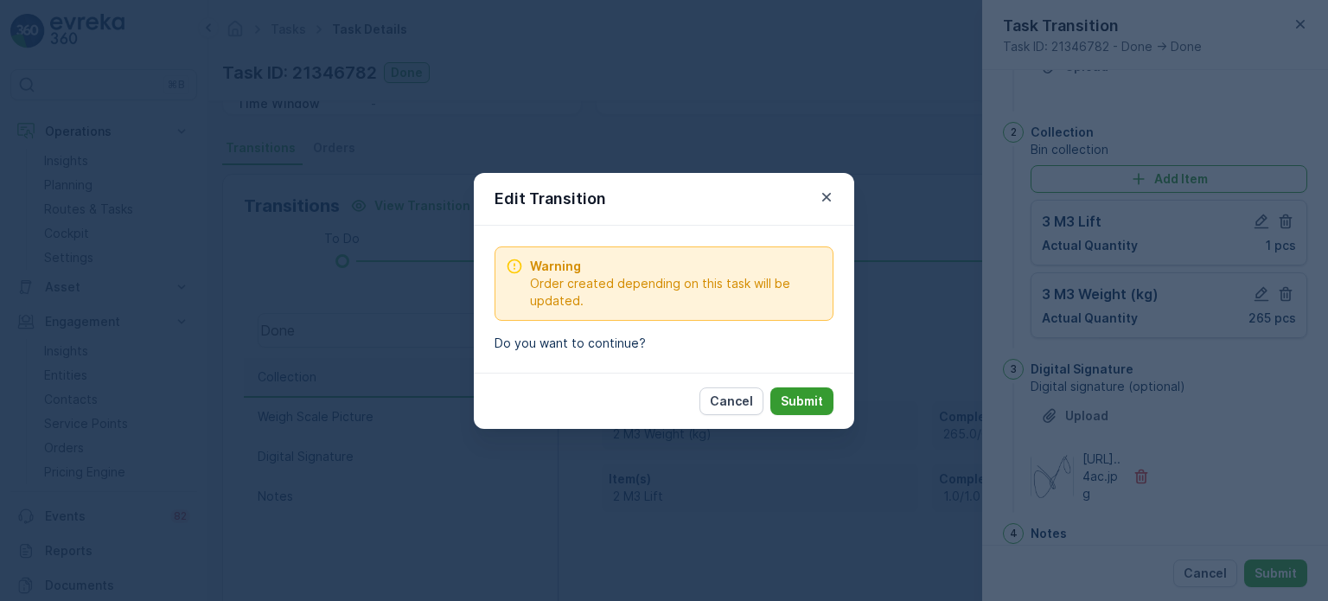
click at [809, 397] on p "Submit" at bounding box center [802, 401] width 42 height 17
type notes "All is good"
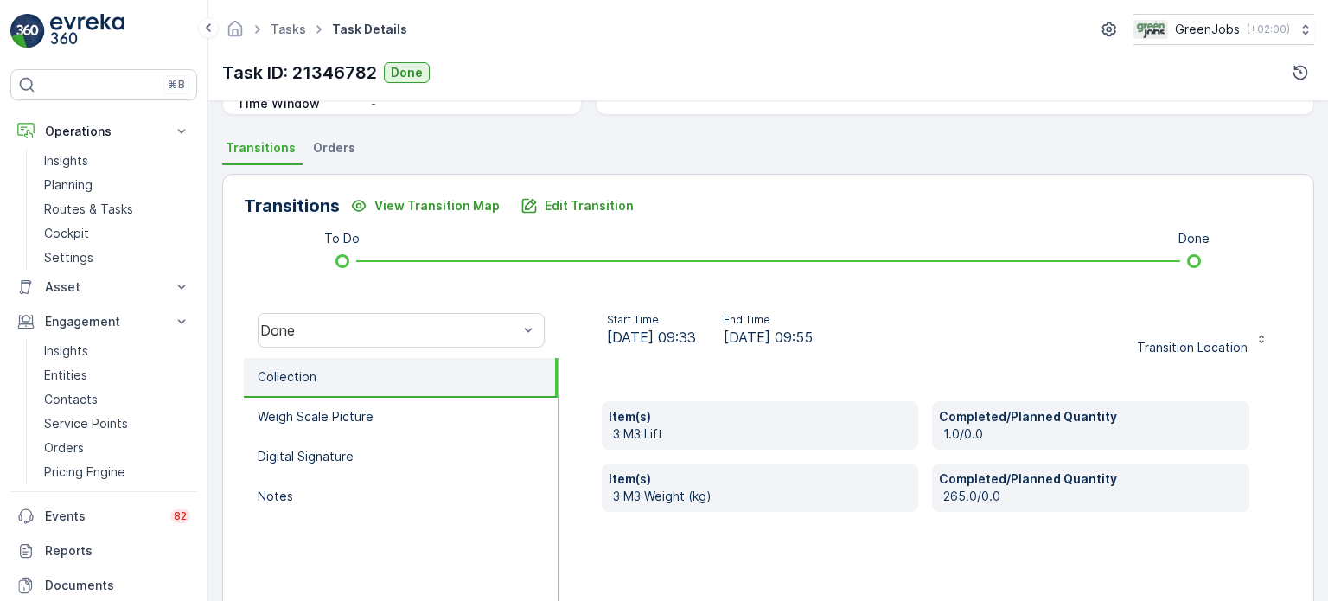
click at [325, 150] on span "Orders" at bounding box center [334, 147] width 42 height 17
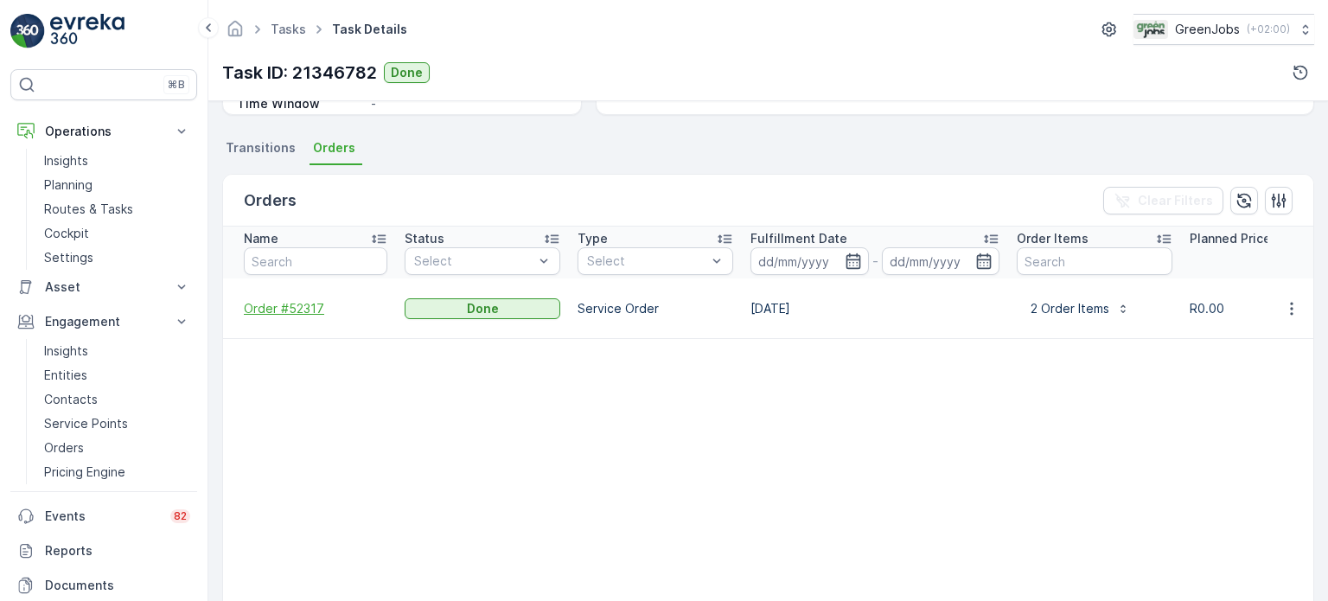
click at [295, 300] on span "Order #52317" at bounding box center [316, 308] width 144 height 17
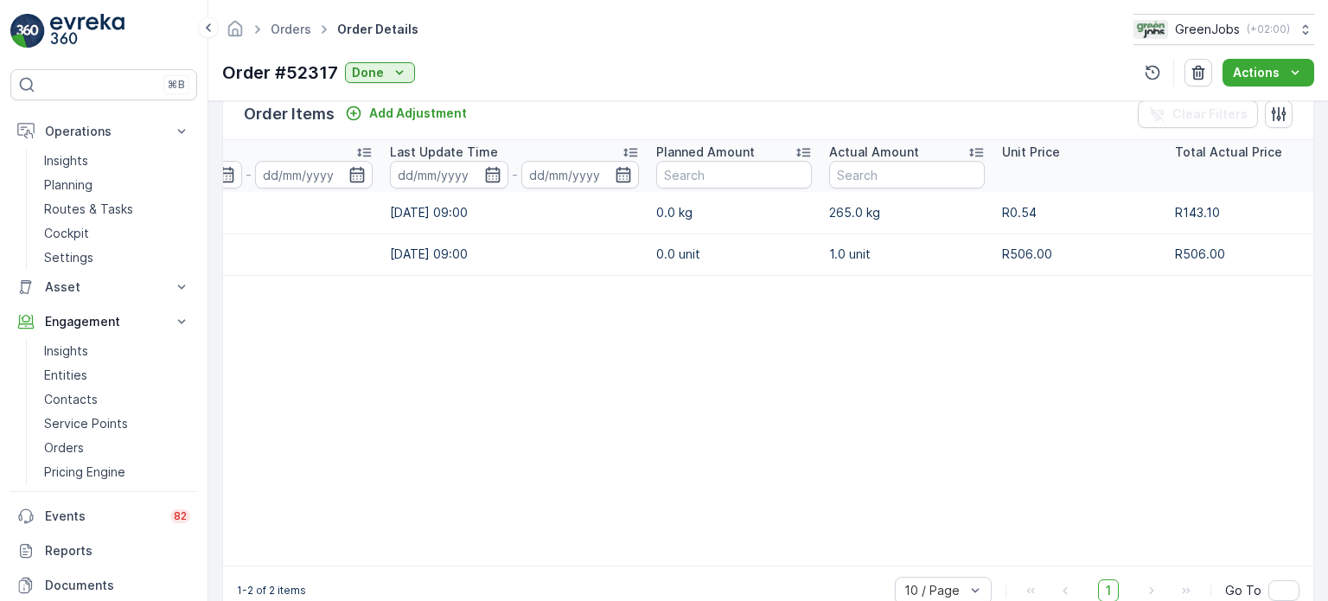
scroll to position [0, 331]
